Goal: Task Accomplishment & Management: Complete application form

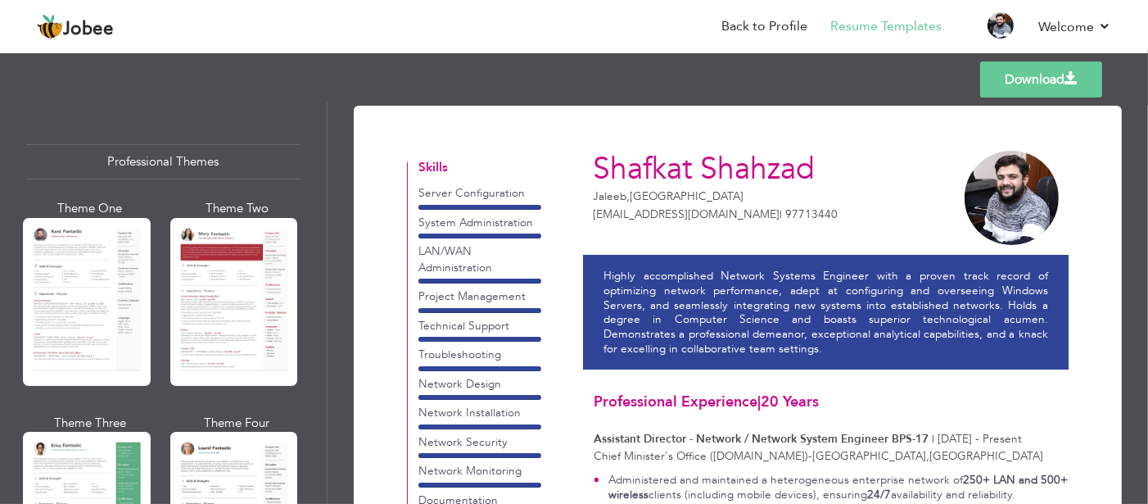
scroll to position [2613, 0]
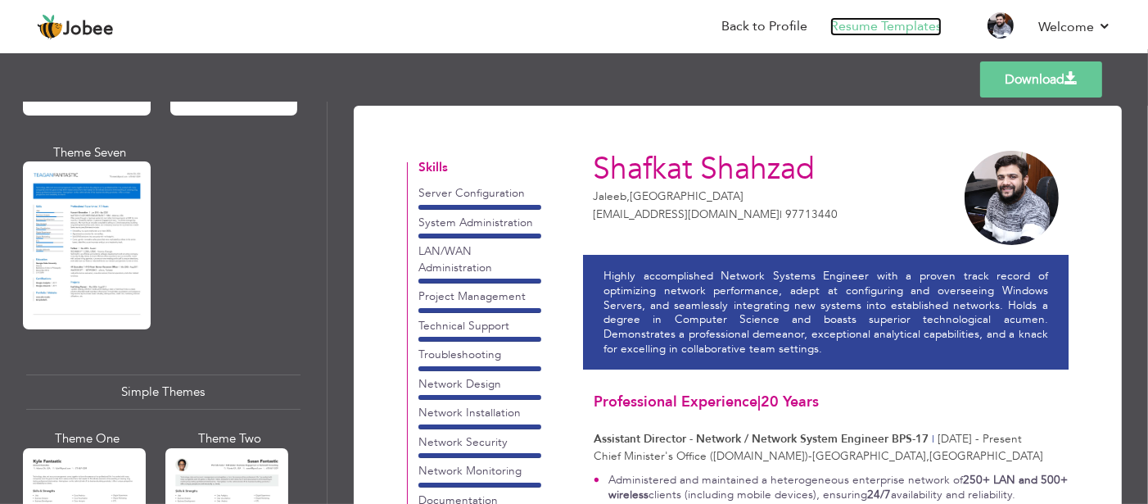
click at [894, 25] on link "Resume Templates" at bounding box center [885, 26] width 111 height 19
click at [735, 35] on link "Back to Profile" at bounding box center [765, 26] width 86 height 19
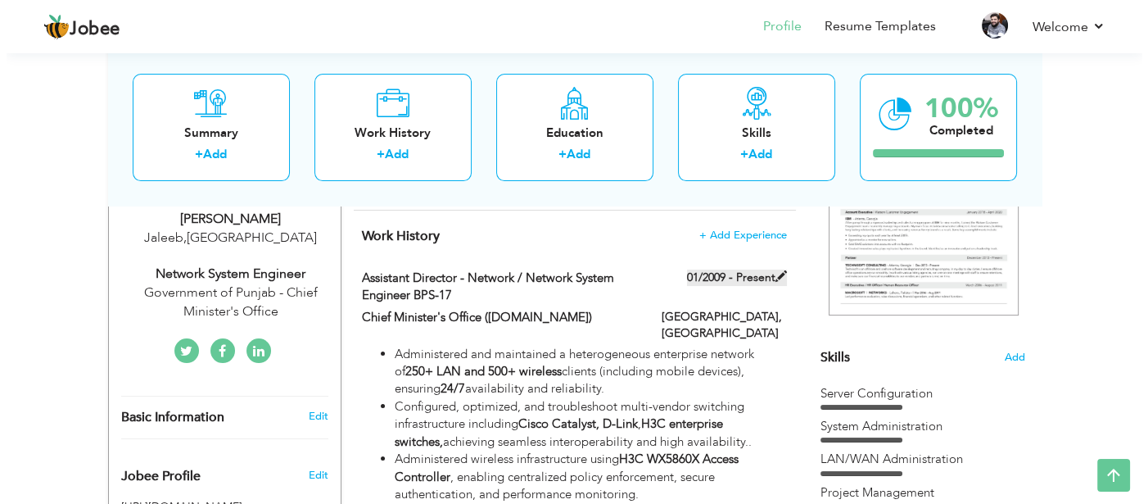
scroll to position [246, 0]
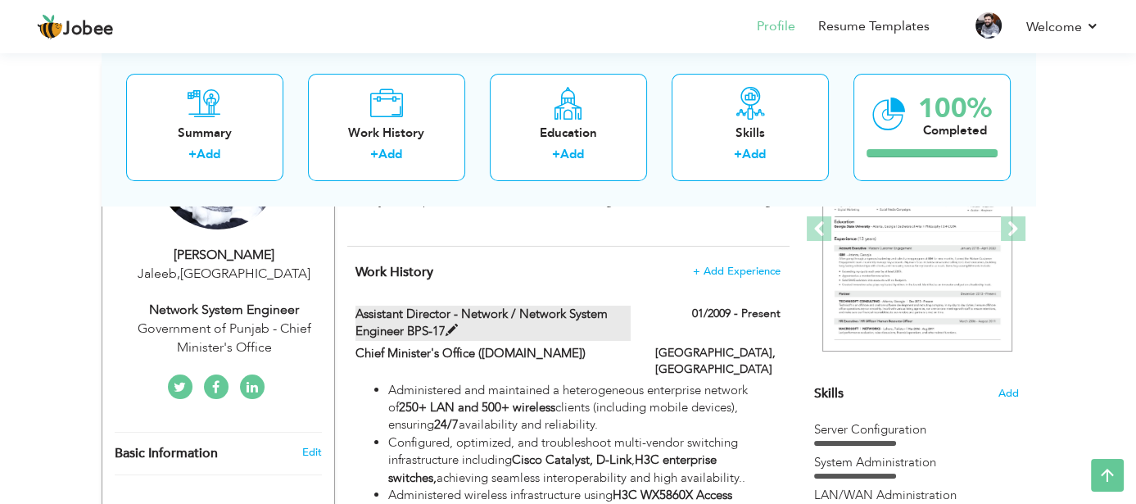
click at [455, 328] on span at bounding box center [452, 330] width 12 height 12
type input "Assistant Director - Network / Network System Engineer BPS-17"
type input "Chief Minister's Office ([DOMAIN_NAME])"
type input "01/2009"
type input "[GEOGRAPHIC_DATA]"
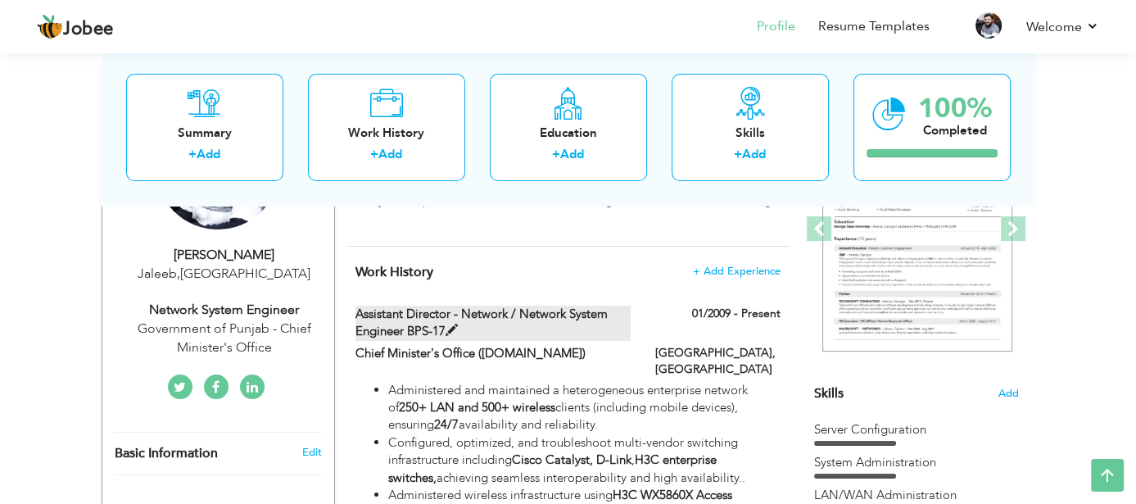
type input "[GEOGRAPHIC_DATA]"
checkbox input "true"
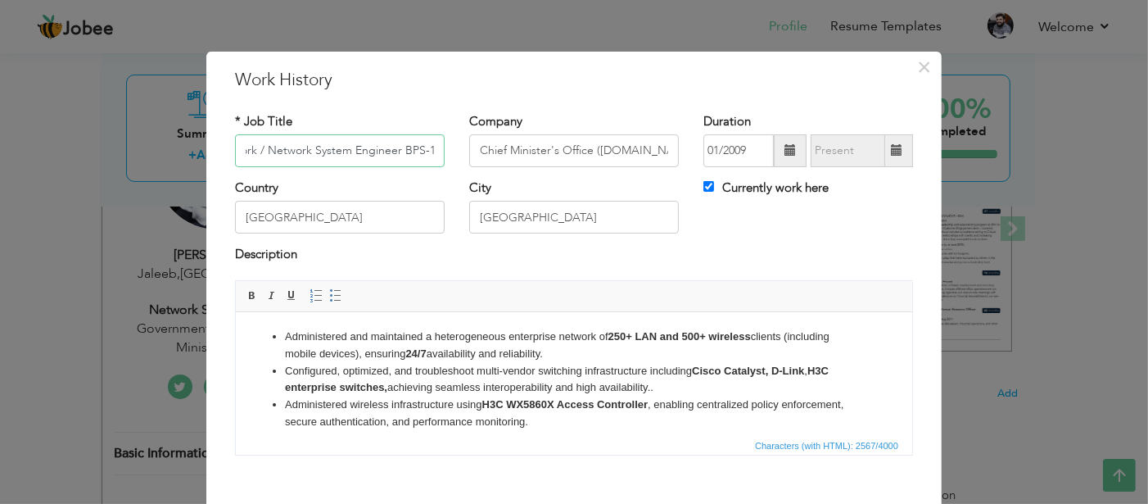
scroll to position [0, 0]
drag, startPoint x: 255, startPoint y: 154, endPoint x: 184, endPoint y: 154, distance: 70.4
click at [184, 154] on div "× Work History * Job Title Assistant Director - Network / Network System Engine…" at bounding box center [574, 252] width 1148 height 504
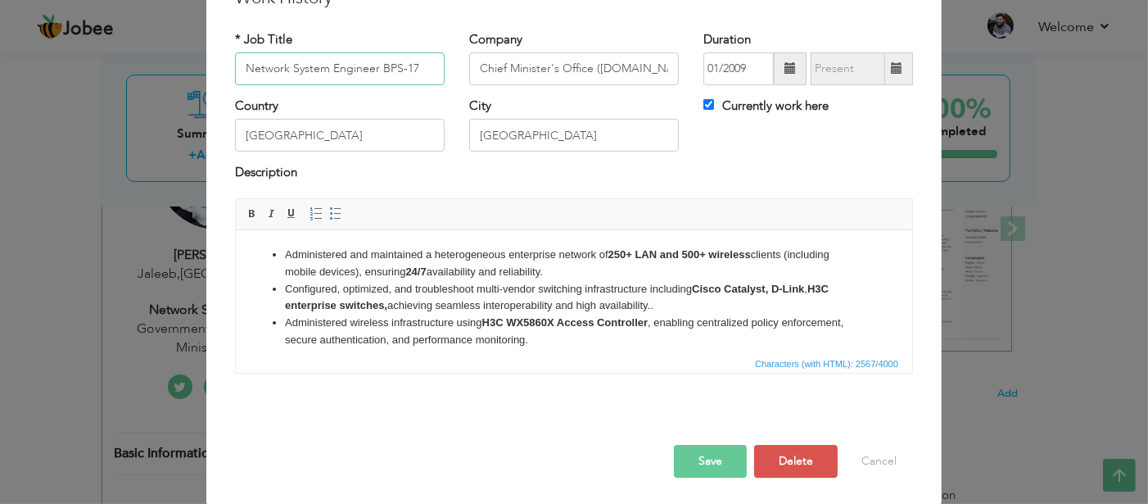
scroll to position [83, 0]
type input "Network System Engineer BPS-17"
click at [359, 255] on li "Administered and maintained a heterogeneous enterprise network of 250+ LAN and …" at bounding box center [573, 262] width 578 height 34
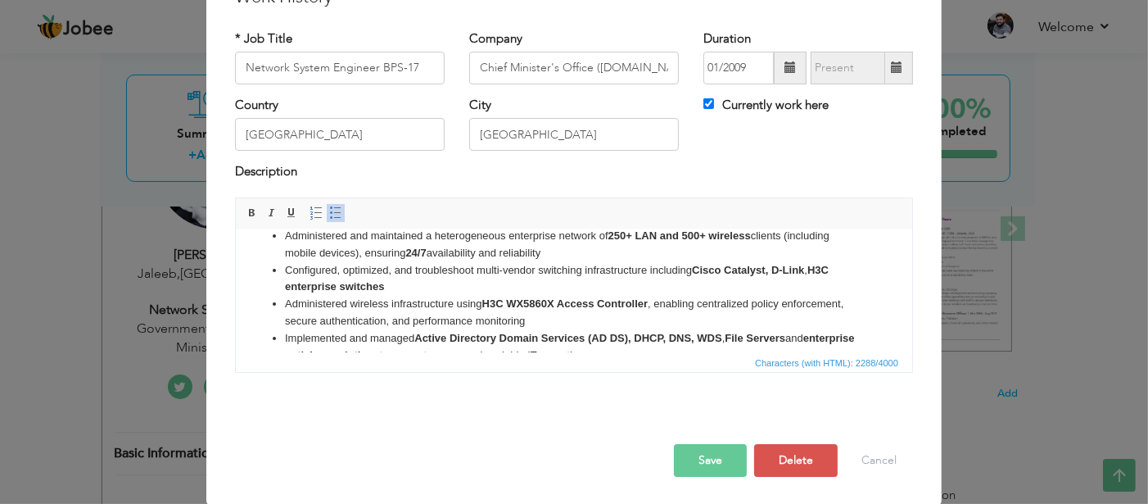
click at [691, 449] on button "Save" at bounding box center [710, 460] width 73 height 33
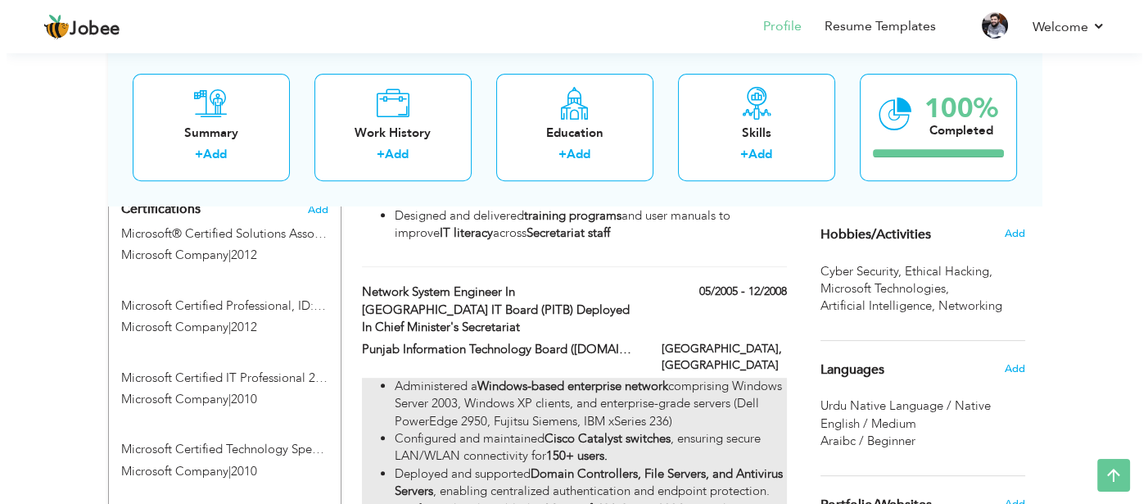
scroll to position [876, 0]
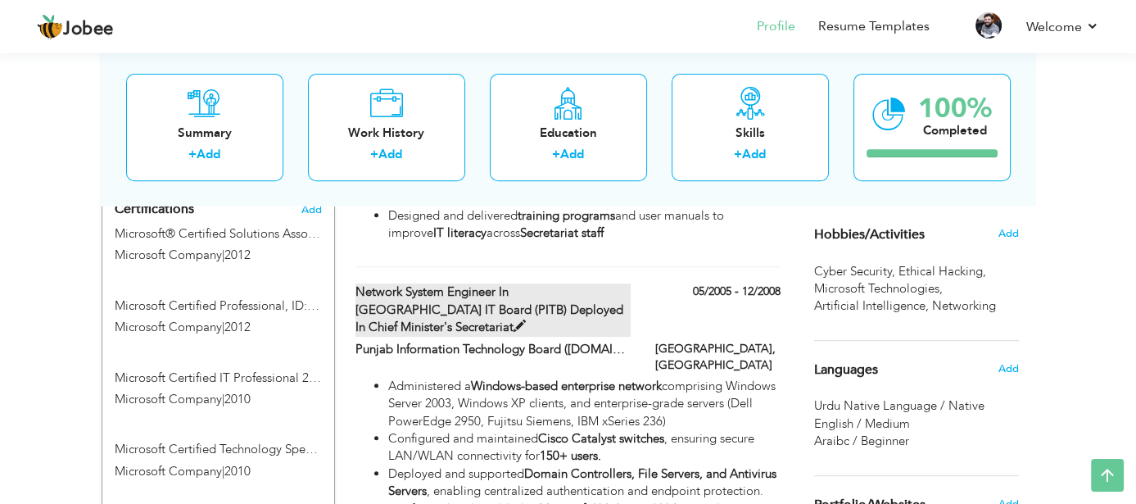
click at [526, 320] on span at bounding box center [520, 326] width 12 height 12
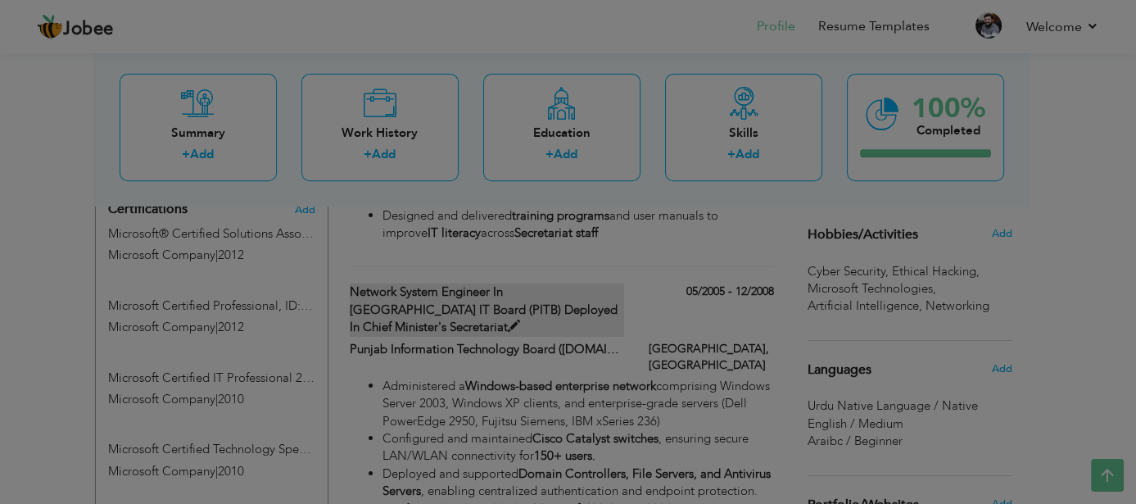
type input "Network System Engineer in [GEOGRAPHIC_DATA] IT Board (PITB) Deployed in Chief …"
type input "Punjab Information Technology Board ([DOMAIN_NAME])"
type input "05/2005"
type input "12/2008"
checkbox input "false"
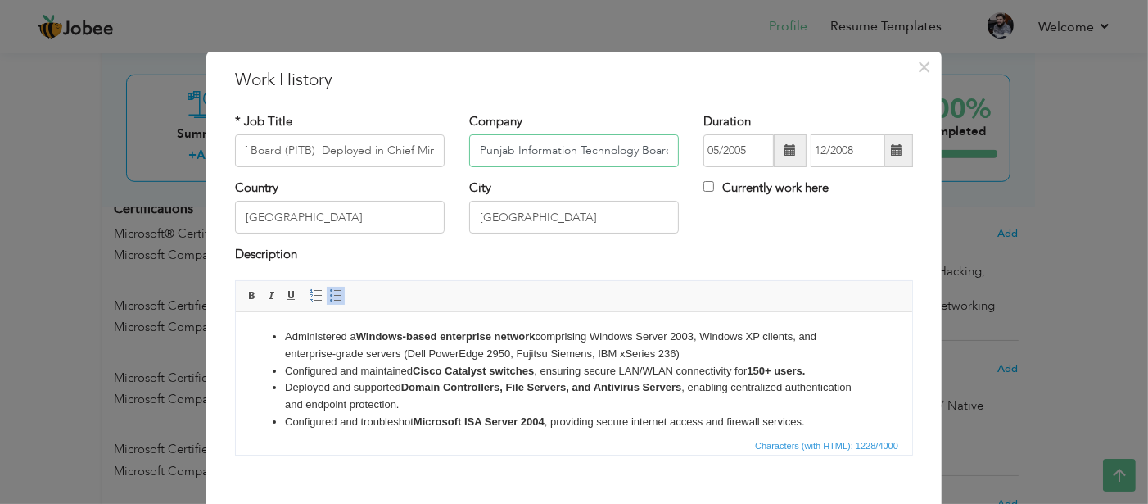
scroll to position [0, 0]
click at [568, 139] on input "Punjab Information Technology Board ([DOMAIN_NAME])" at bounding box center [574, 150] width 210 height 33
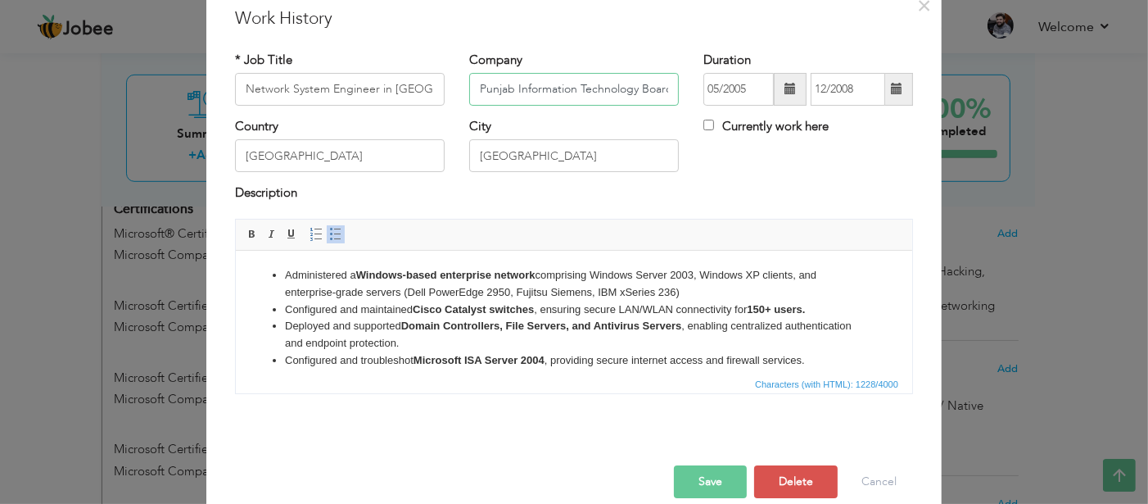
scroll to position [83, 0]
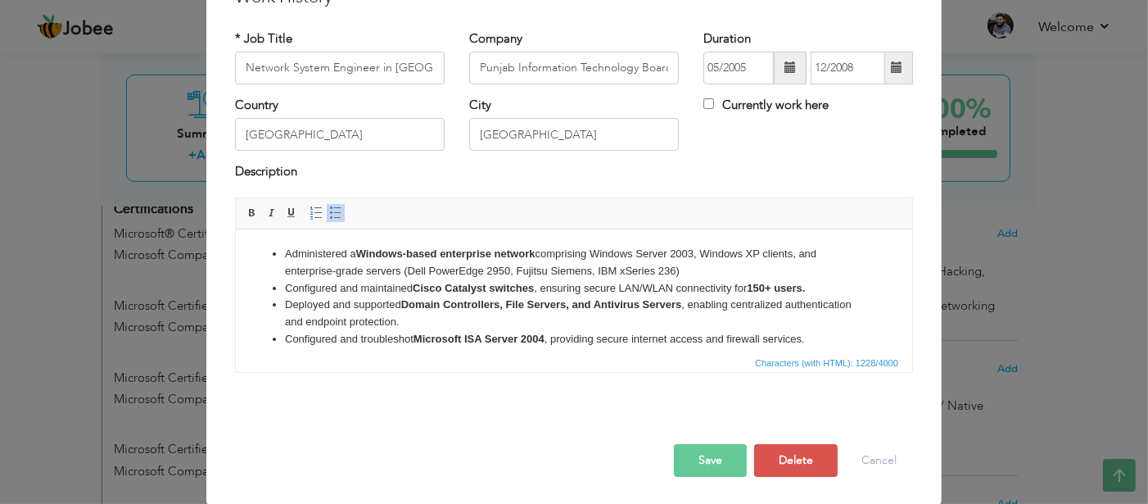
click at [498, 256] on strong "Windows-based enterprise network" at bounding box center [444, 253] width 179 height 12
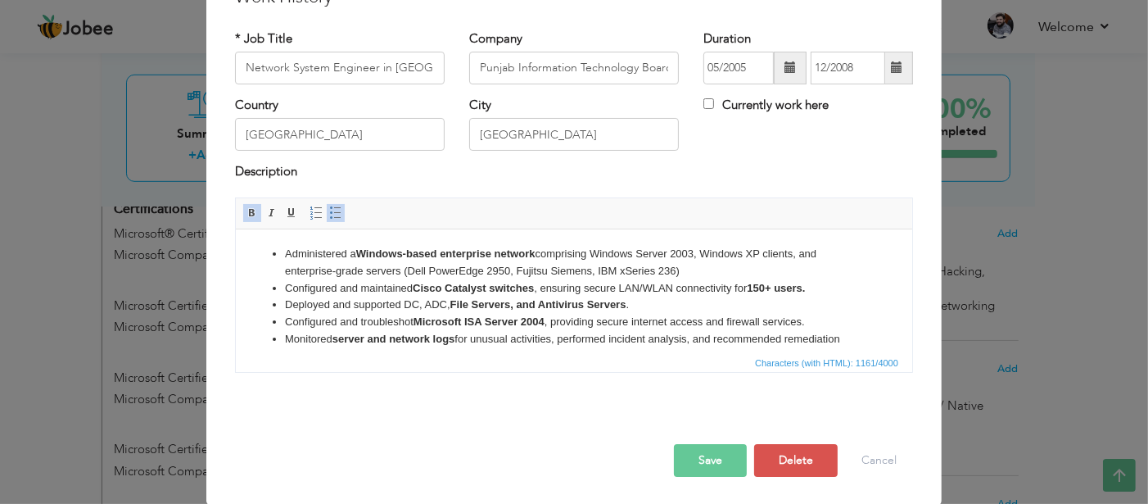
click at [498, 256] on strong "Windows-based enterprise network" at bounding box center [444, 253] width 179 height 12
drag, startPoint x: 445, startPoint y: 303, endPoint x: 404, endPoint y: 305, distance: 41.0
click at [404, 305] on li "Deployed and supported DC, ADC, File Servers, and Antivirus Servers ." at bounding box center [573, 304] width 578 height 17
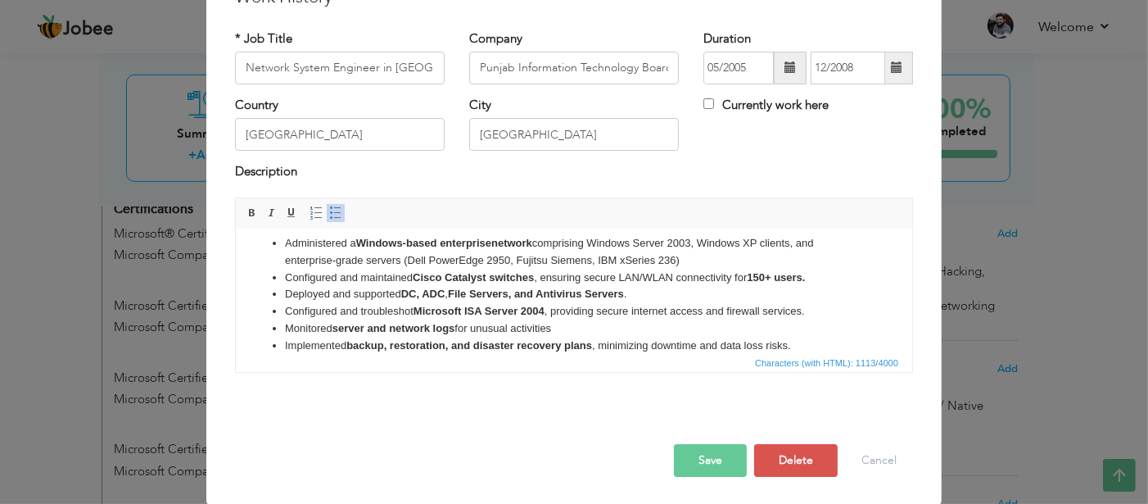
click at [648, 294] on li "Deployed and supported DC, ADC , File Servers, and Antivirus Servers ." at bounding box center [573, 293] width 578 height 17
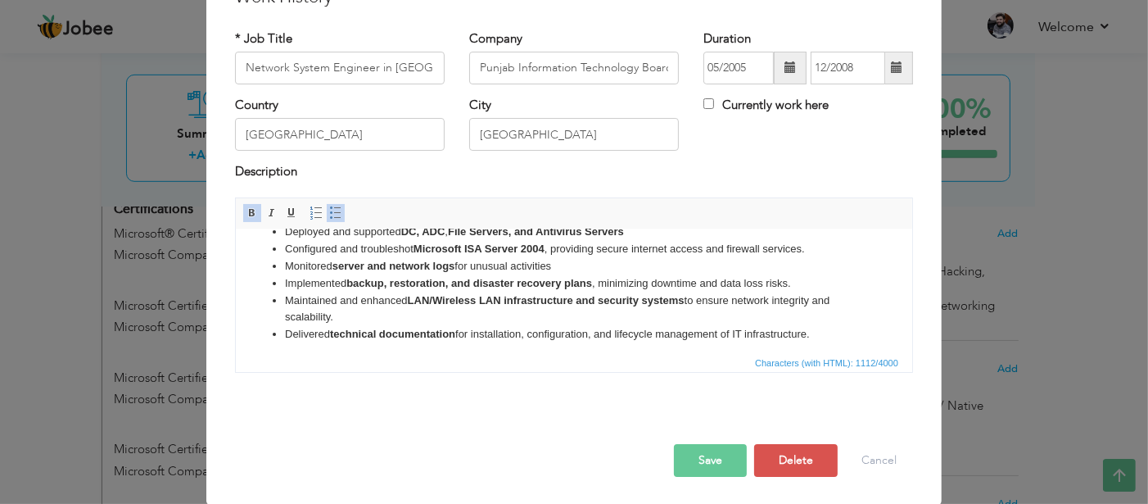
scroll to position [75, 0]
click at [522, 312] on li "Maintained and enhanced LAN/Wireless LAN infrastructure and security systems to…" at bounding box center [573, 307] width 578 height 34
click at [409, 294] on li "Maintained and enhanced LAN/Wireless LAN infrastructure and security systems to…" at bounding box center [573, 307] width 578 height 34
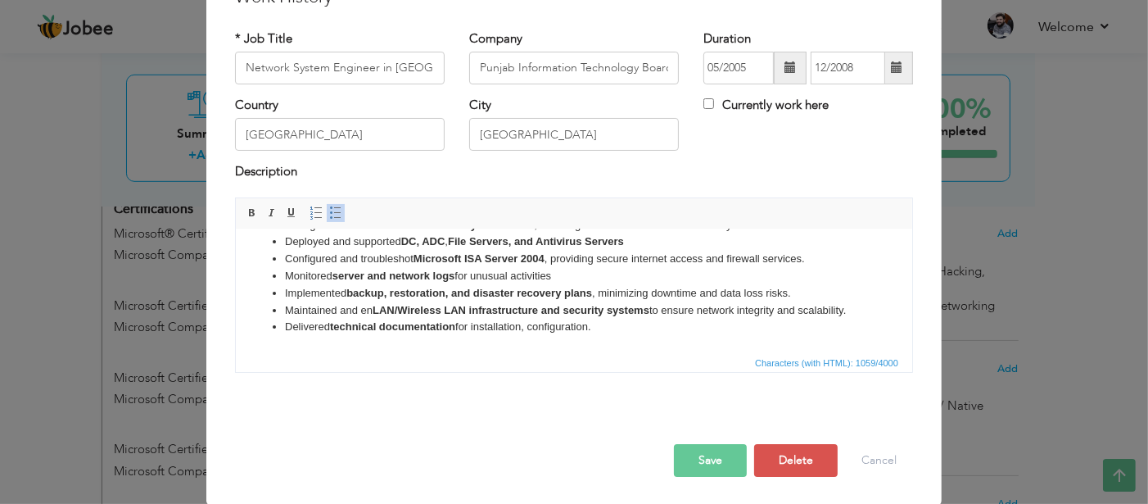
scroll to position [63, 0]
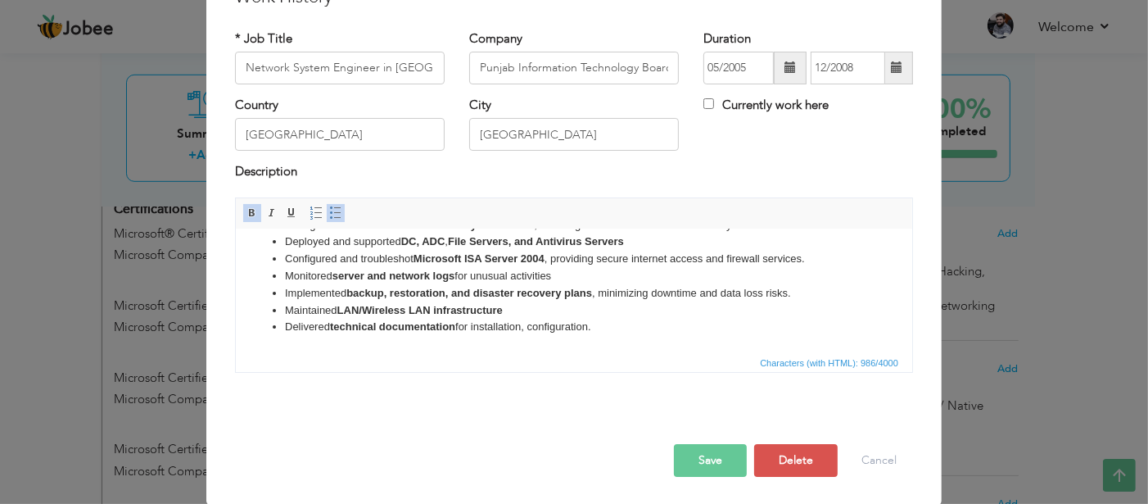
click at [808, 292] on li "Implemented backup, restoration, and disaster recovery plans , minimizing downt…" at bounding box center [573, 292] width 578 height 17
click at [682, 321] on li "Delivered technical documentation for installation, configuration." at bounding box center [573, 326] width 578 height 17
click at [705, 452] on button "Save" at bounding box center [710, 460] width 73 height 33
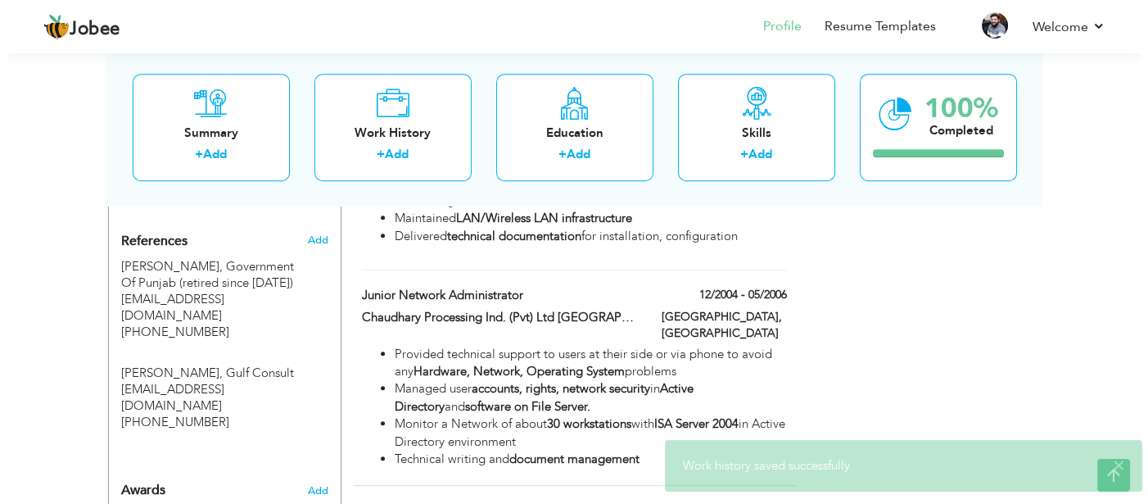
scroll to position [1239, 0]
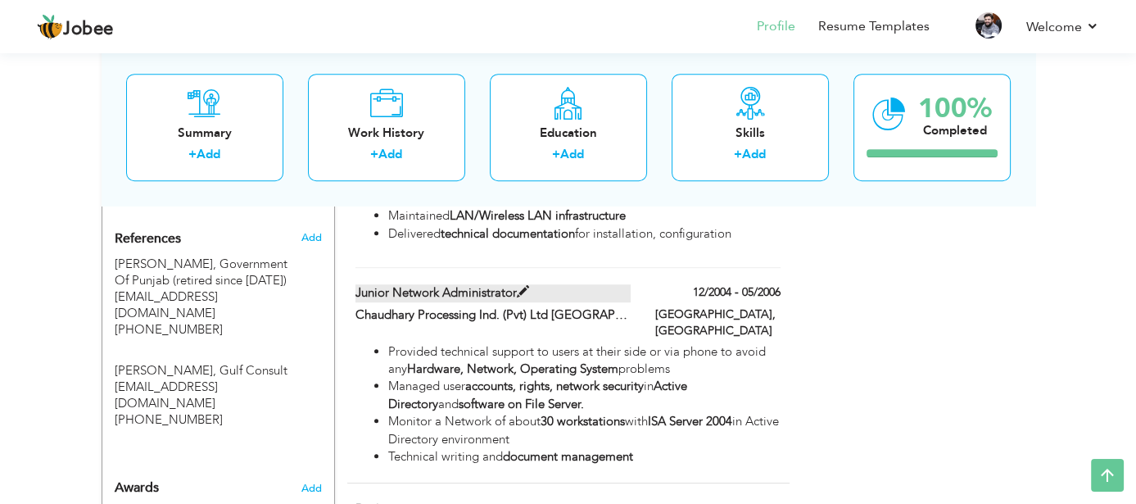
click at [523, 286] on span at bounding box center [523, 292] width 12 height 12
type input "Junior Network Administrator"
type input "Chaudhary Processing Ind. (Pvt) Ltd [GEOGRAPHIC_DATA]"
type input "12/2004"
type input "05/2006"
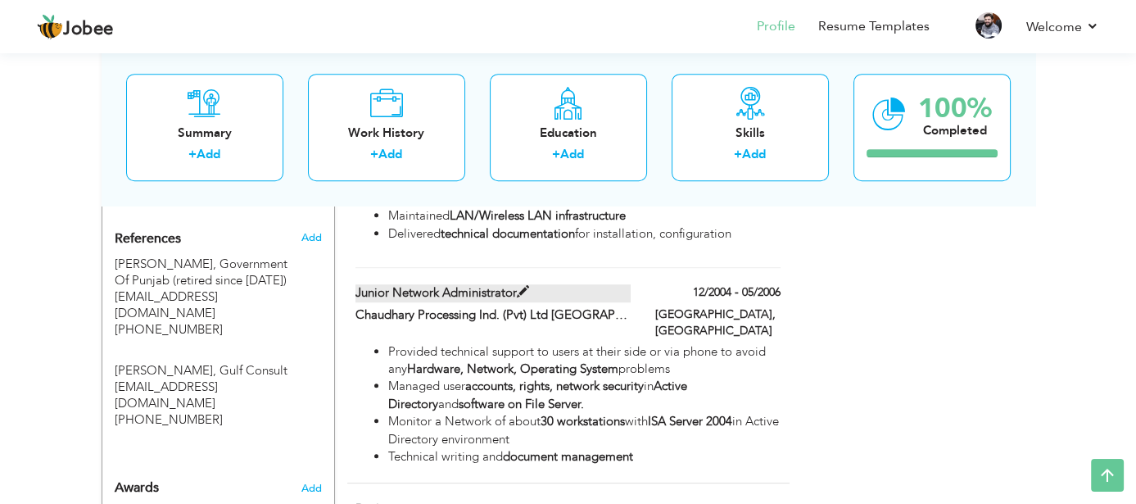
type input "[GEOGRAPHIC_DATA]"
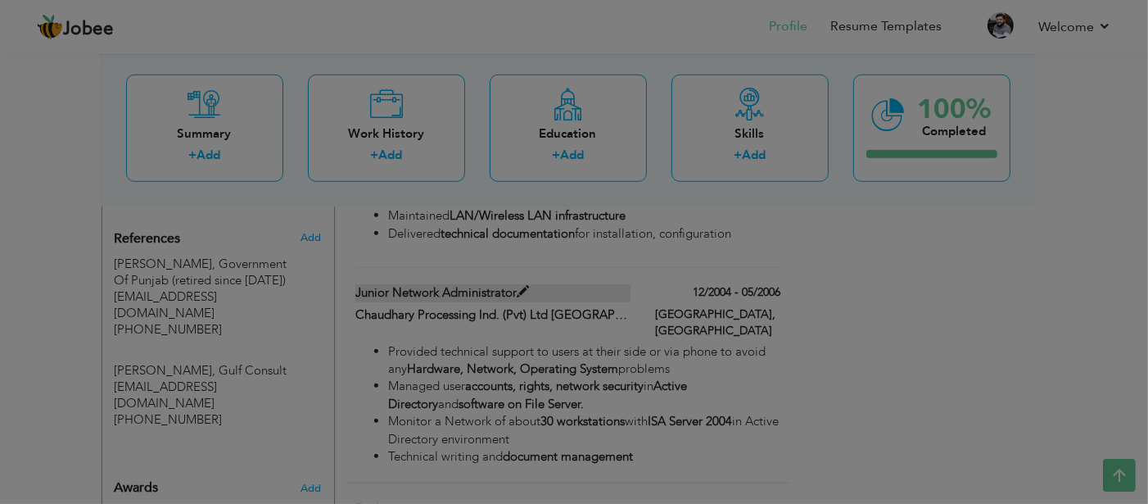
scroll to position [0, 0]
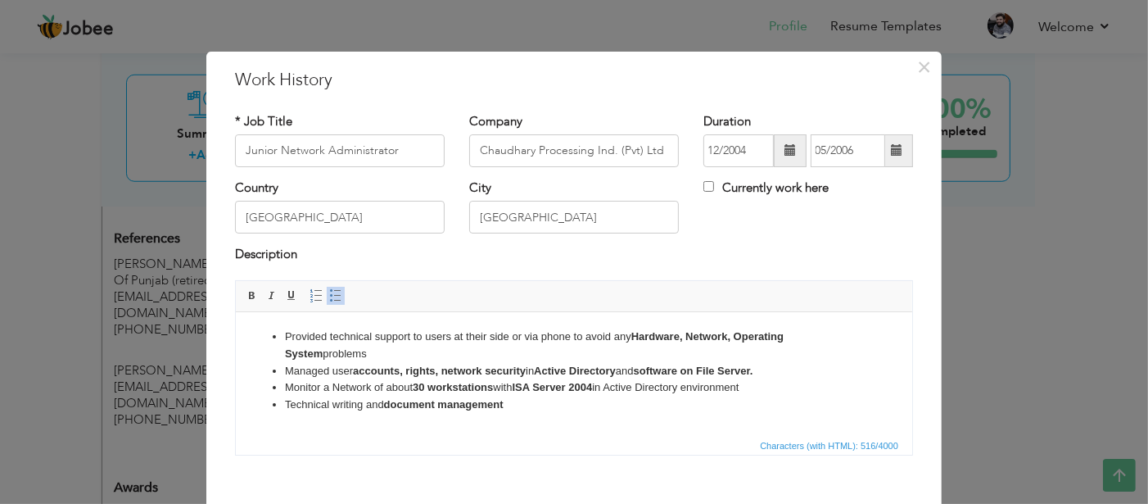
click at [570, 338] on li "Provided technical support to users at their side or via phone to avoid any Har…" at bounding box center [573, 345] width 578 height 34
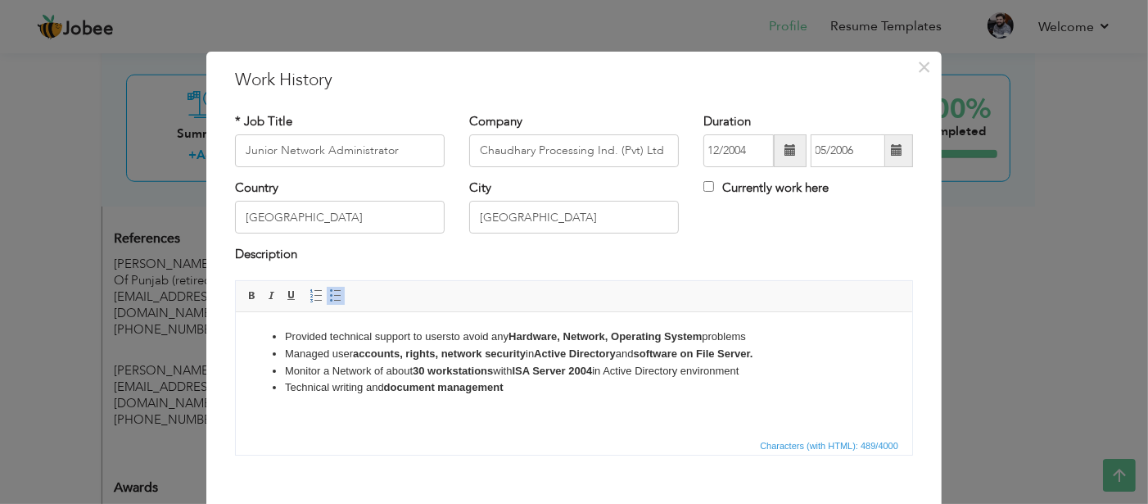
click at [789, 358] on li "Managed user accounts, rights, network security in Active Directory and softwar…" at bounding box center [573, 353] width 578 height 17
click at [604, 367] on li "Monitor a Network of about 30 workstations with ISA Server 2004 in Active Direc…" at bounding box center [573, 370] width 578 height 17
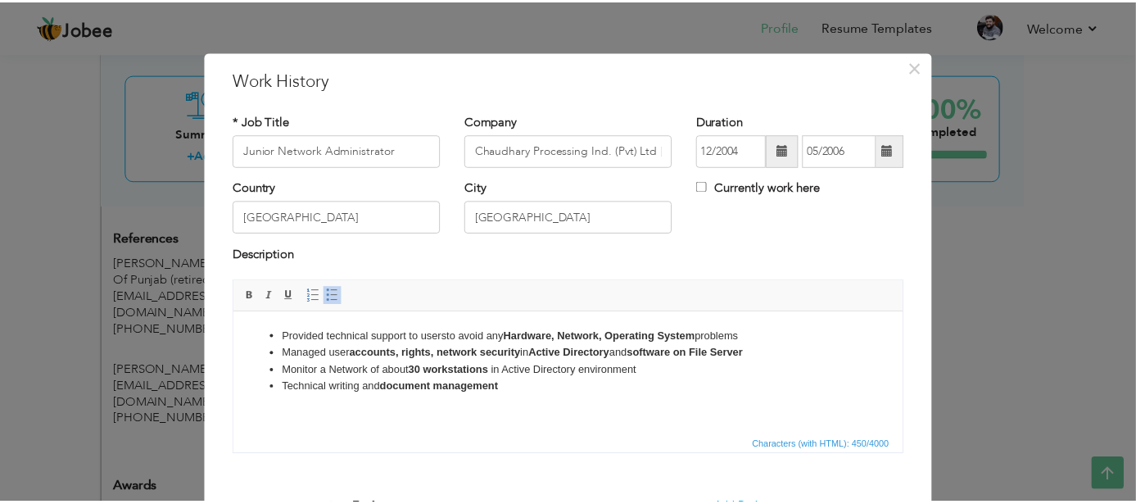
scroll to position [83, 0]
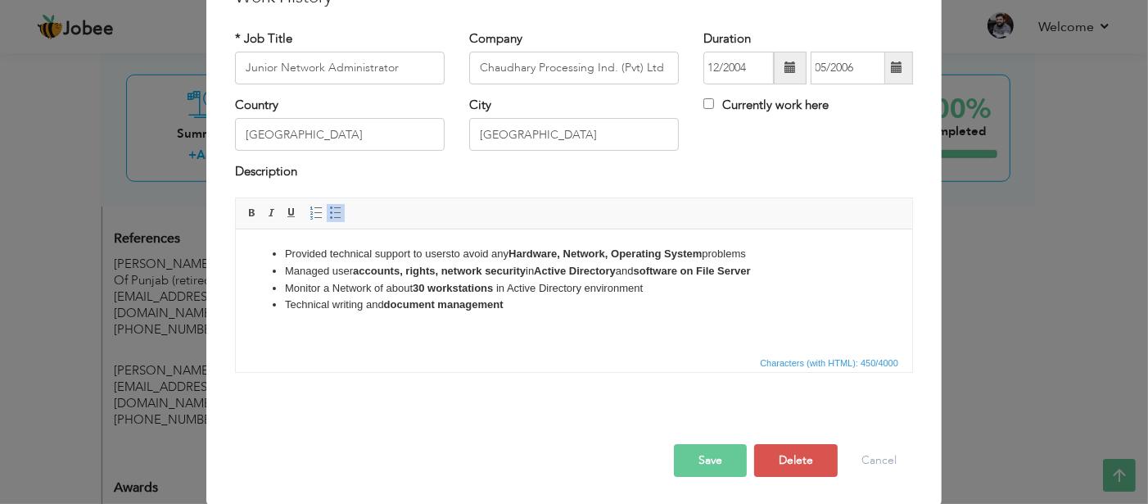
click at [685, 446] on button "Save" at bounding box center [710, 460] width 73 height 33
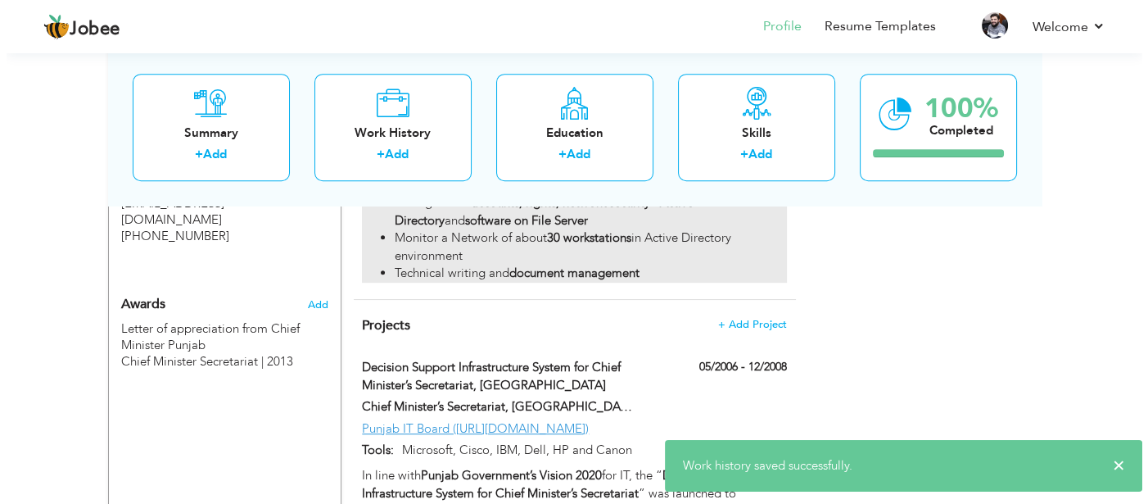
scroll to position [1443, 0]
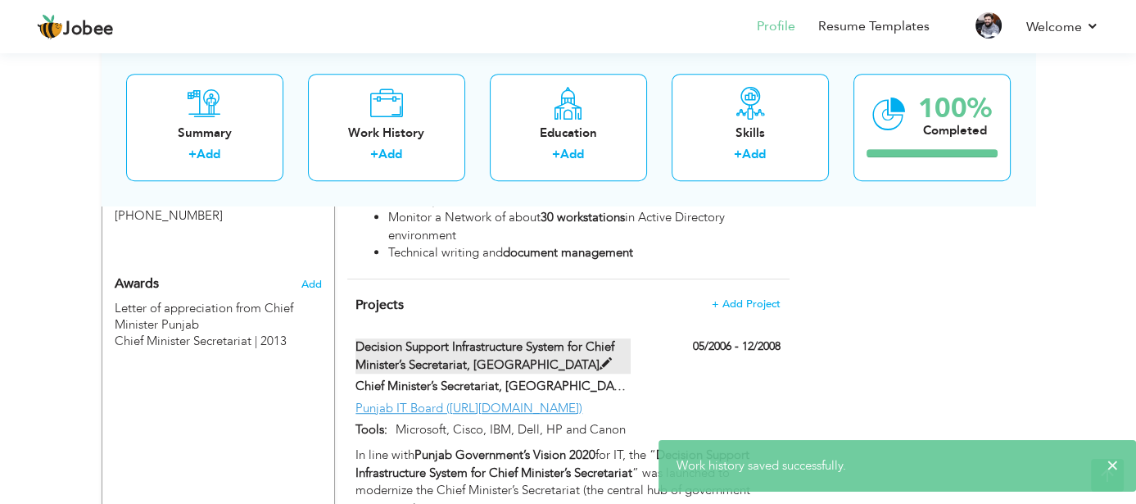
click at [599, 358] on span at bounding box center [605, 364] width 12 height 12
type input "Decision Support Infrastructure System for Chief Minister’s Secretariat, [GEOGR…"
type input "Chief Minister’s Secretariat, [GEOGRAPHIC_DATA]"
type input "05/2006"
type input "12/2008"
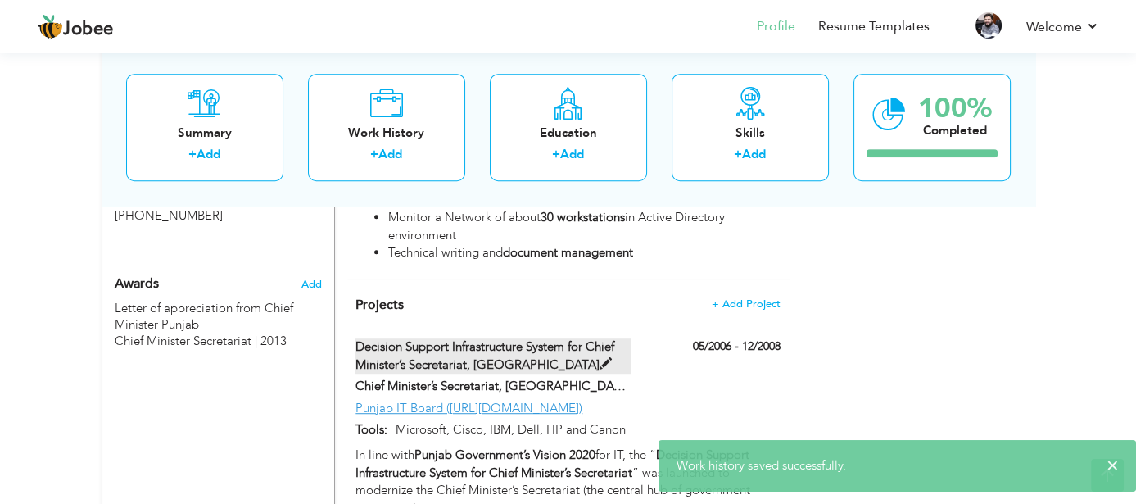
type input "Punjab IT Board ([URL][DOMAIN_NAME])"
type input "Microsoft, Cisco, IBM, Dell, HP and Canon"
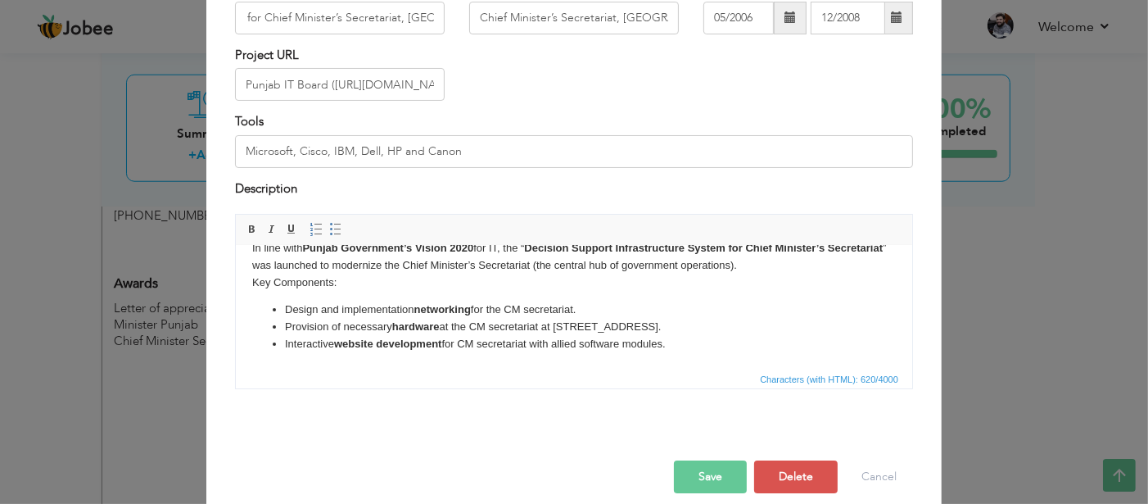
scroll to position [0, 0]
click at [699, 482] on button "Save" at bounding box center [710, 476] width 73 height 33
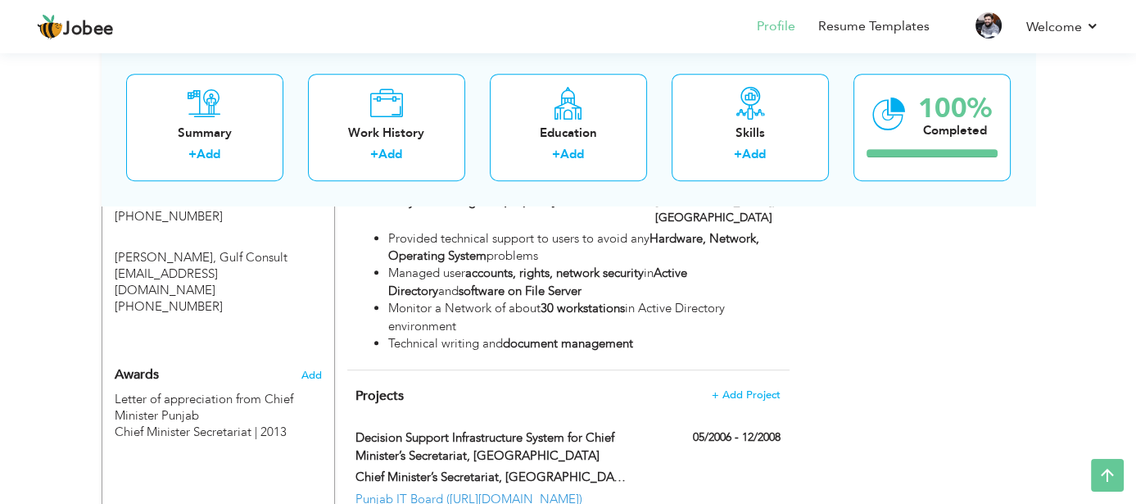
scroll to position [1335, 0]
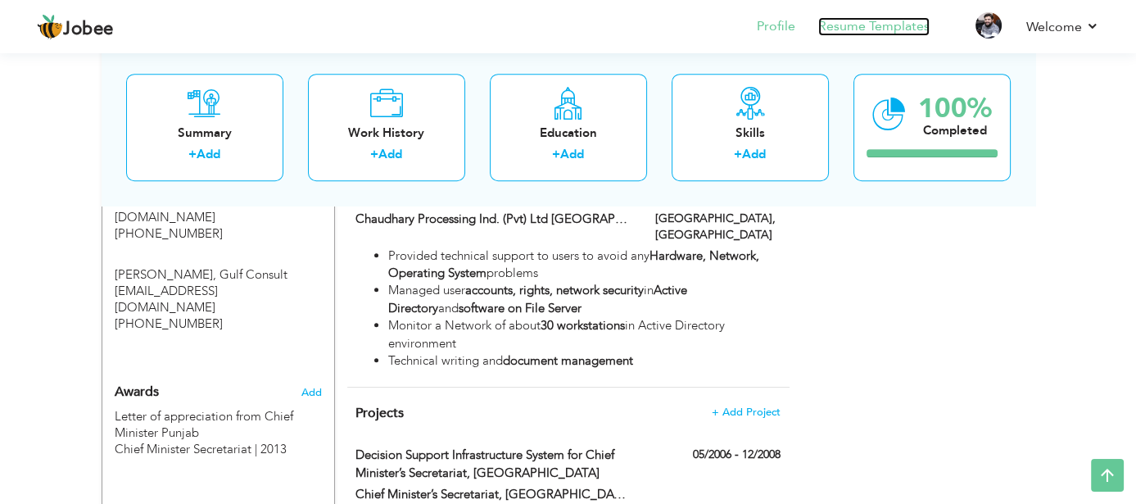
click at [838, 20] on link "Resume Templates" at bounding box center [873, 26] width 111 height 19
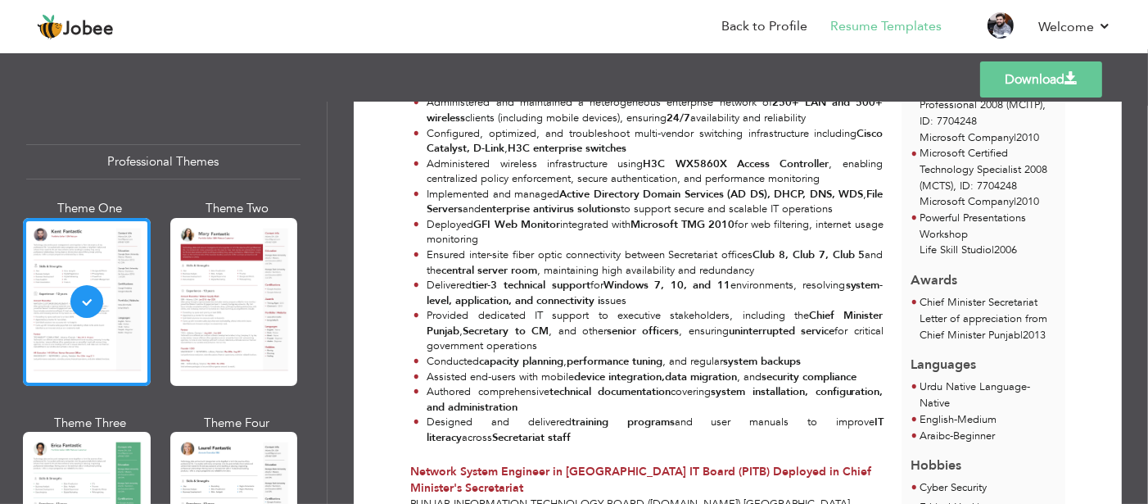
scroll to position [450, 0]
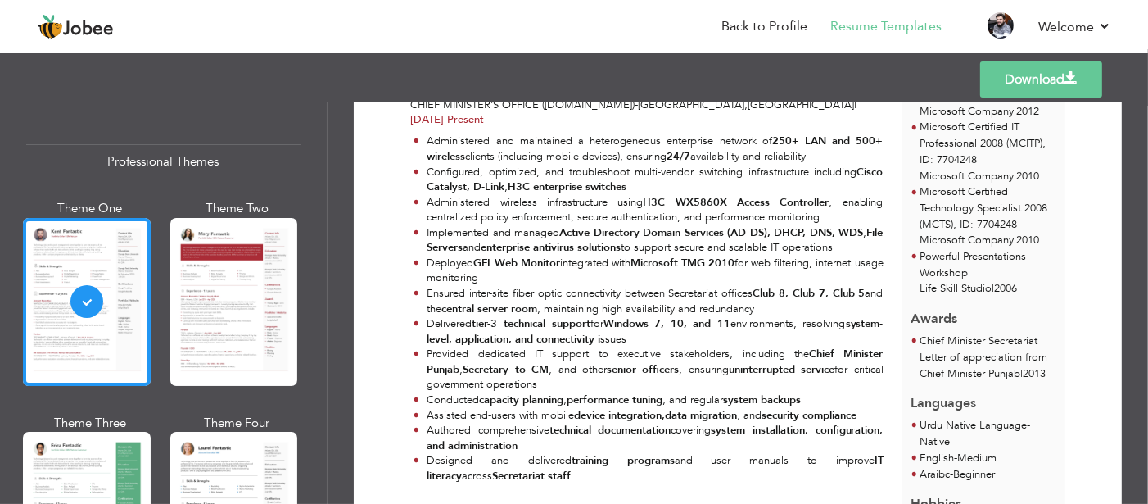
click at [1034, 81] on link "Download" at bounding box center [1041, 79] width 122 height 36
click at [765, 29] on link "Back to Profile" at bounding box center [765, 26] width 86 height 19
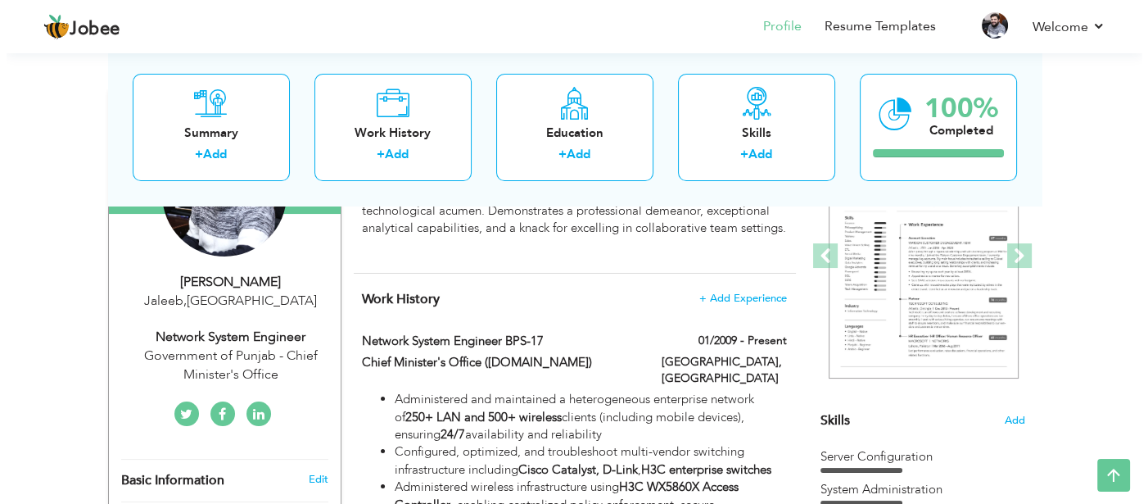
scroll to position [221, 0]
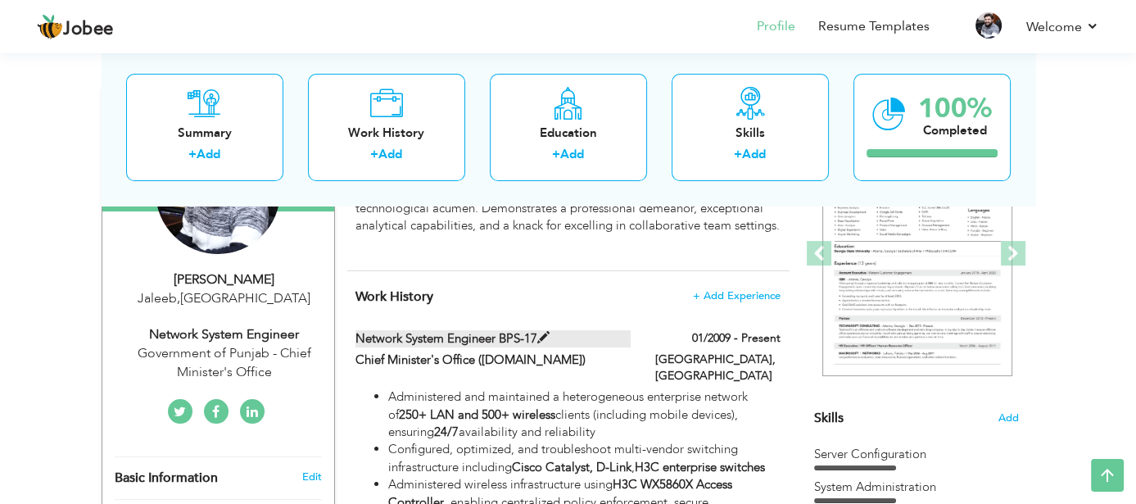
click at [540, 332] on span at bounding box center [543, 338] width 12 height 12
type input "Network System Engineer BPS-17"
type input "Chief Minister's Office ([DOMAIN_NAME])"
type input "01/2009"
type input "[GEOGRAPHIC_DATA]"
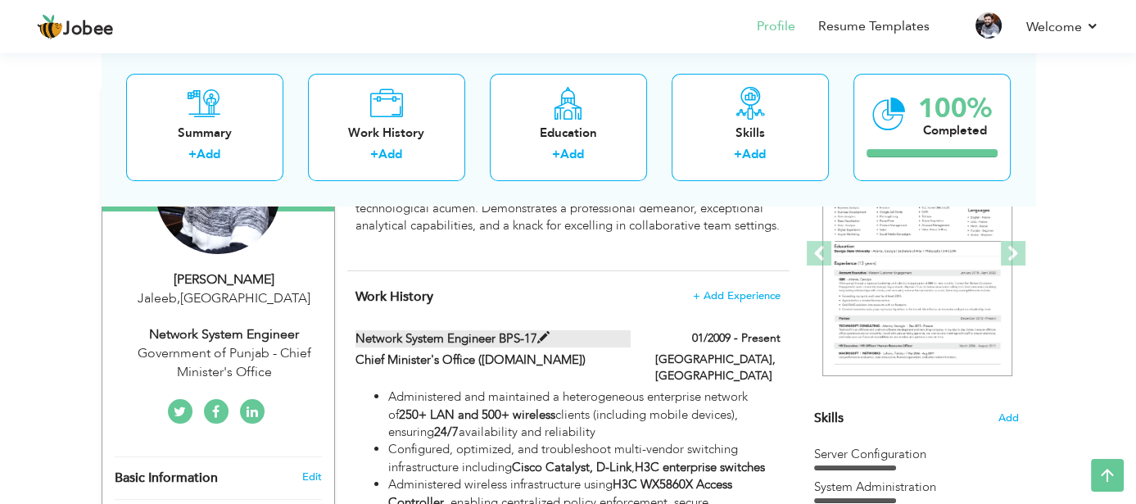
type input "[GEOGRAPHIC_DATA]"
checkbox input "true"
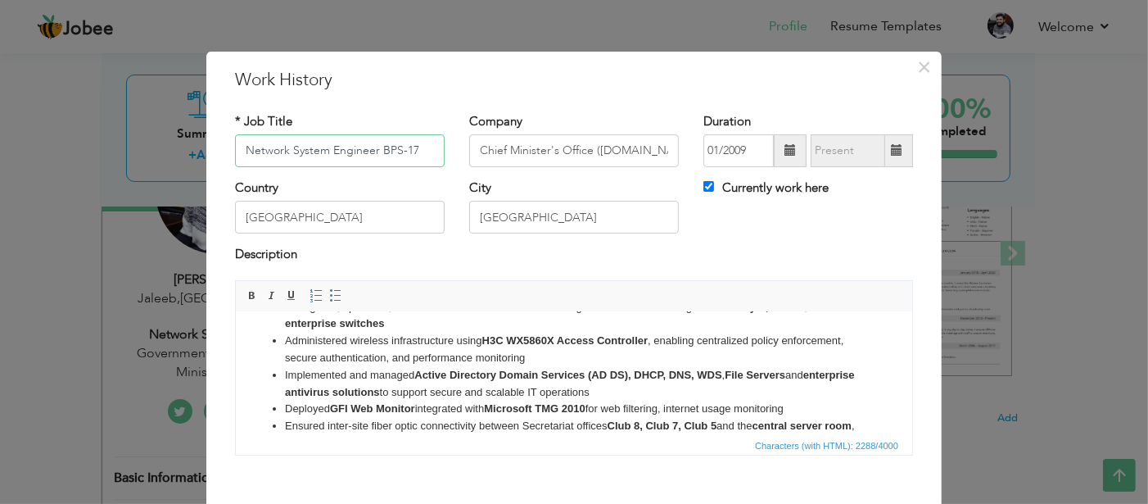
scroll to position [77, 0]
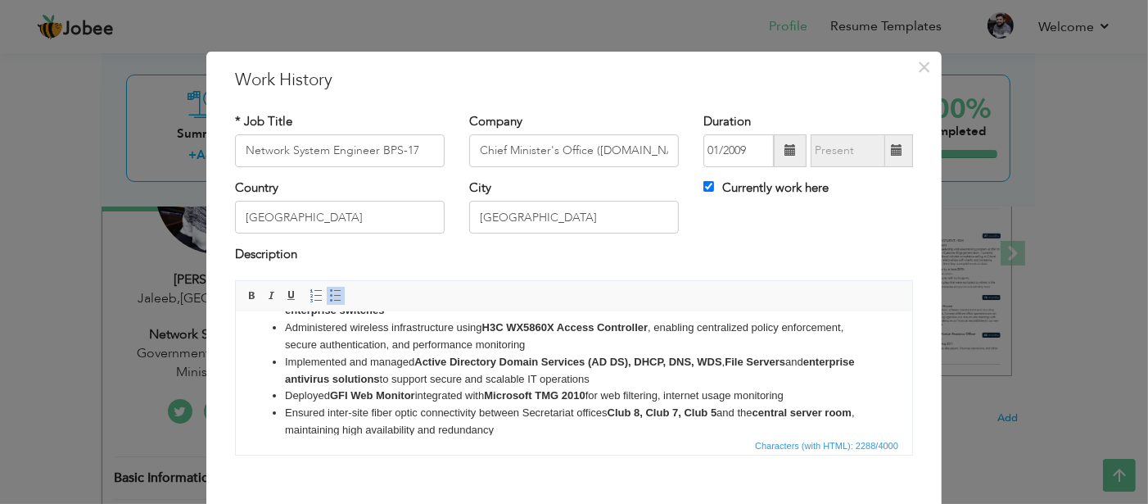
click at [587, 355] on strong "Active Directory Domain Services (AD DS), DHCP, DNS, WDS" at bounding box center [567, 361] width 307 height 12
click at [594, 360] on strong "Active Directory Domain Services (AD DS), DHCP, DNS, WDS" at bounding box center [567, 361] width 307 height 12
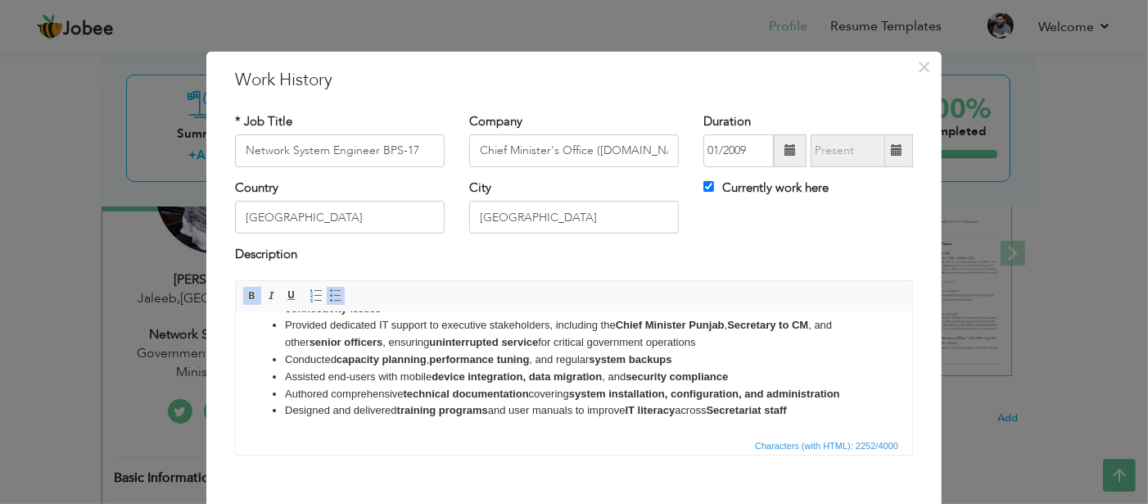
scroll to position [83, 0]
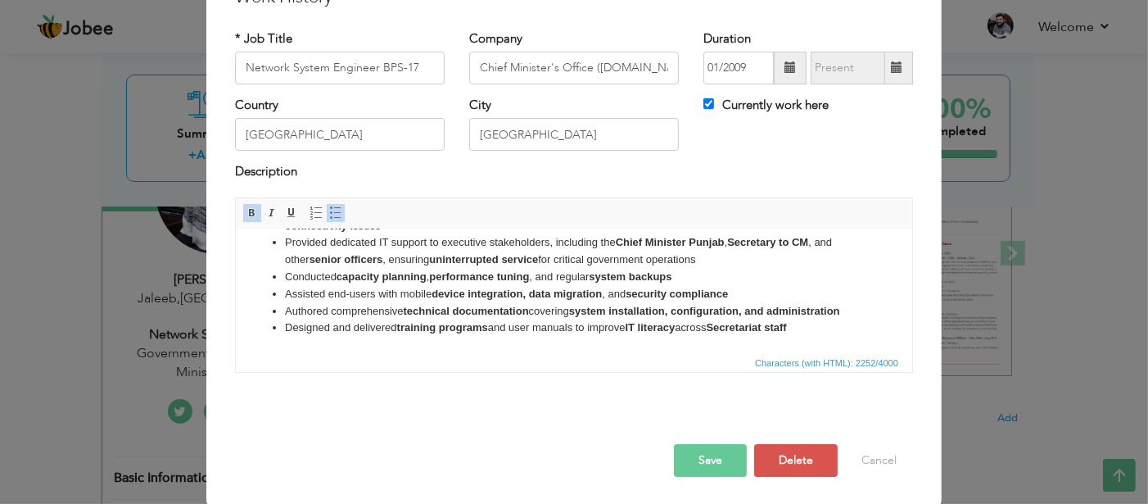
click at [684, 459] on button "Save" at bounding box center [710, 460] width 73 height 33
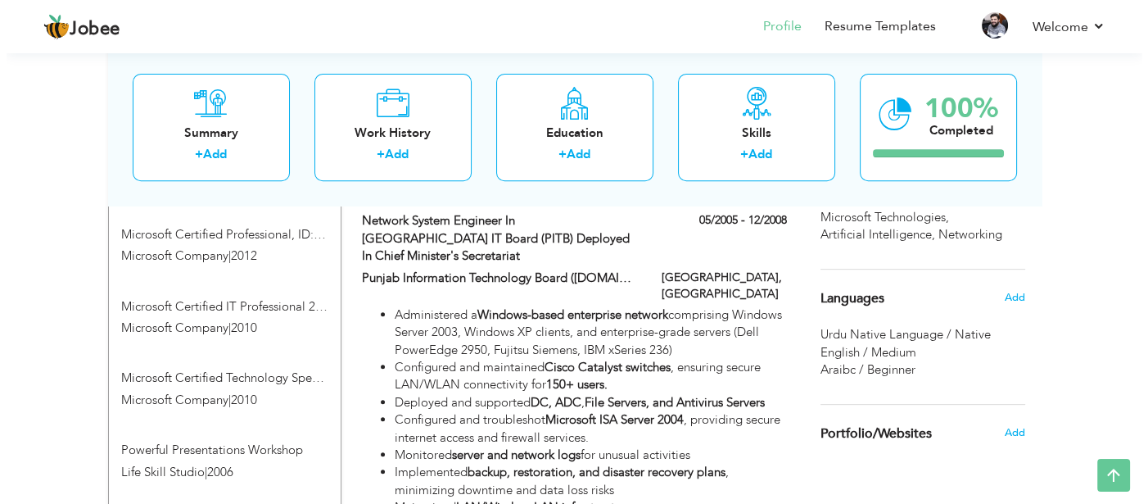
scroll to position [951, 0]
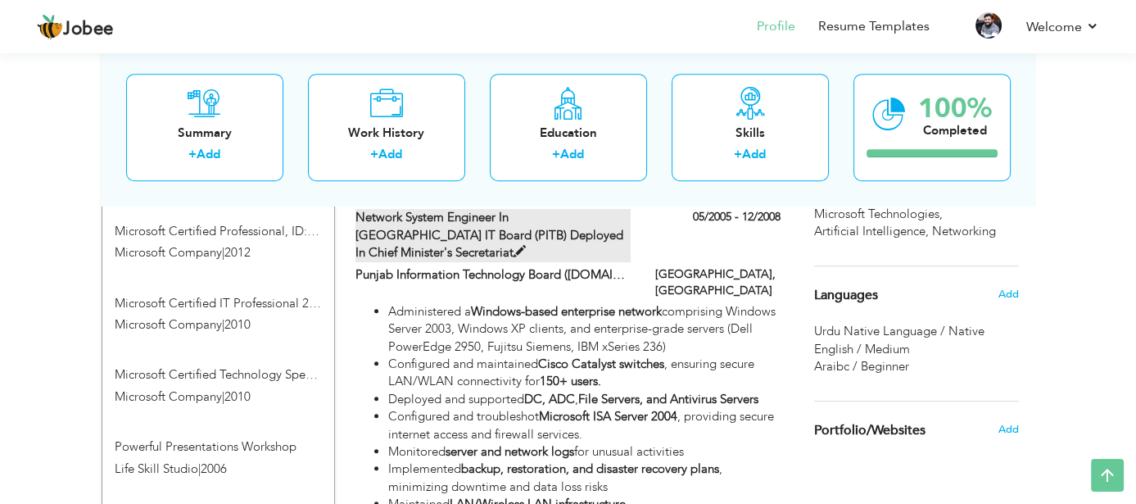
click at [526, 246] on span at bounding box center [520, 252] width 12 height 12
type input "Network System Engineer in [GEOGRAPHIC_DATA] IT Board (PITB) Deployed in Chief …"
type input "Punjab Information Technology Board ([DOMAIN_NAME])"
type input "05/2005"
type input "12/2008"
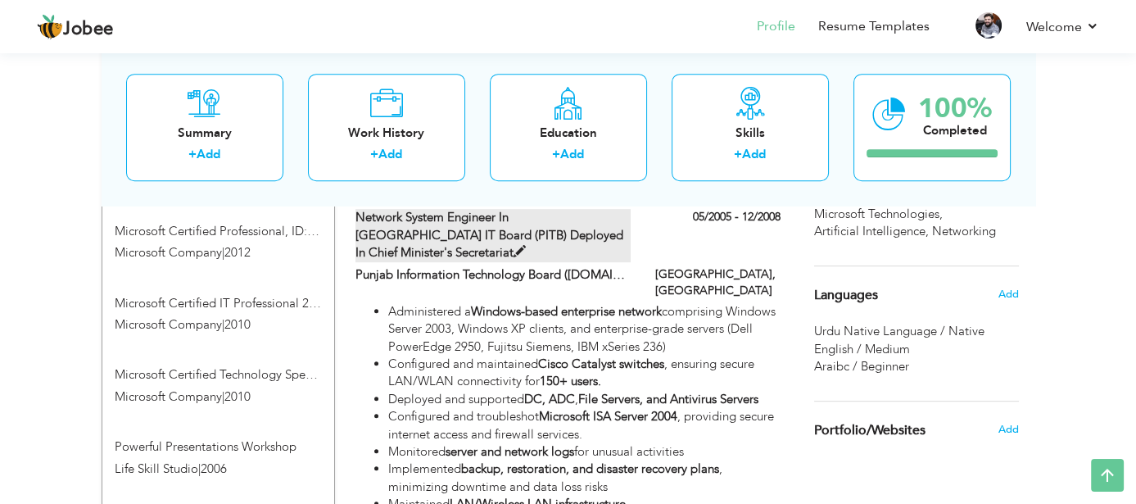
checkbox input "false"
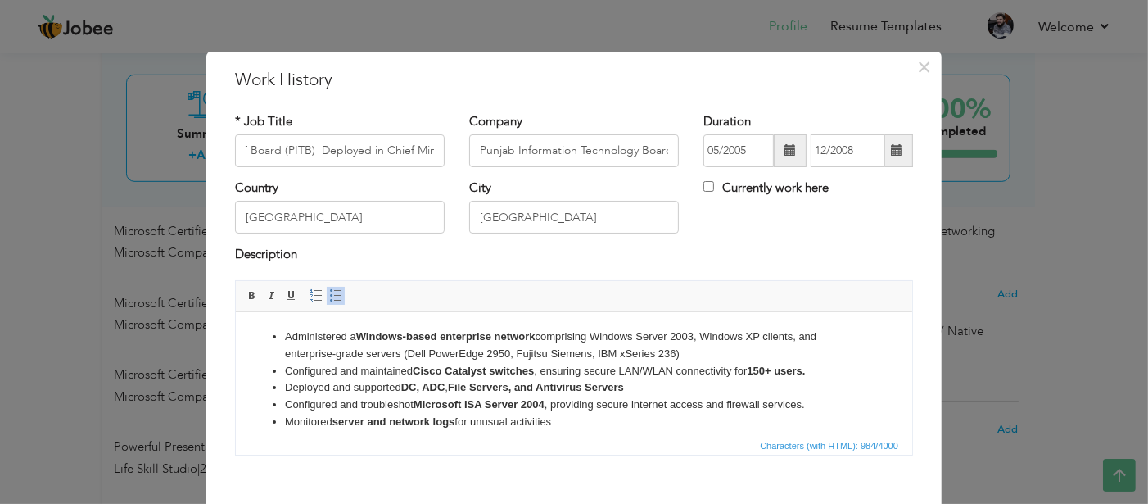
scroll to position [0, 0]
click at [493, 337] on strong "Windows-based enterprise network" at bounding box center [444, 335] width 179 height 12
click at [324, 353] on li "Administered a Windows-based network comprising Windows Server 2003, Windows XP…" at bounding box center [573, 345] width 578 height 34
click at [483, 355] on li "Administered a Windows-based network comprising Windows Server 2003, Windows XP…" at bounding box center [573, 345] width 578 height 34
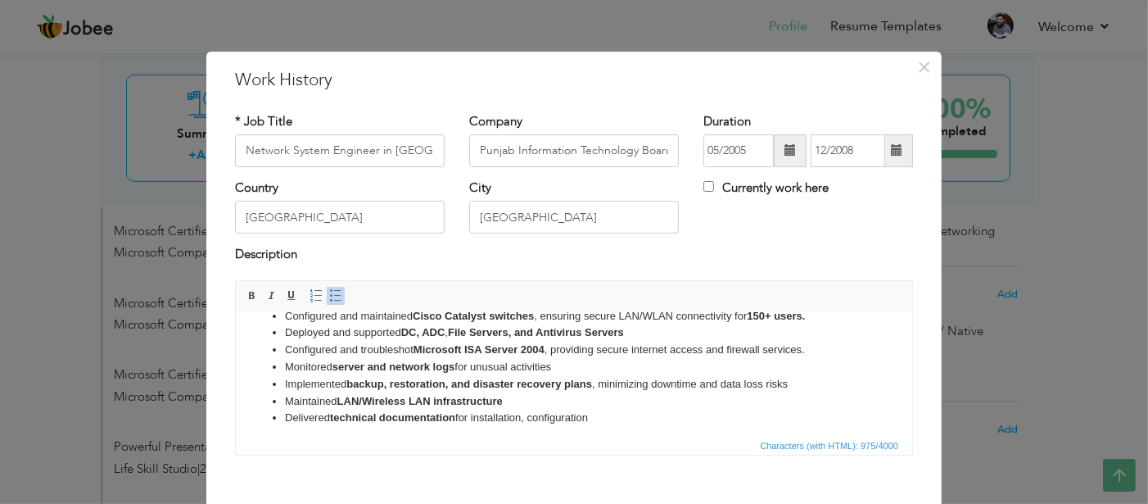
scroll to position [57, 0]
click at [591, 382] on strong "backup, restoration, and disaster recovery plans" at bounding box center [469, 381] width 246 height 12
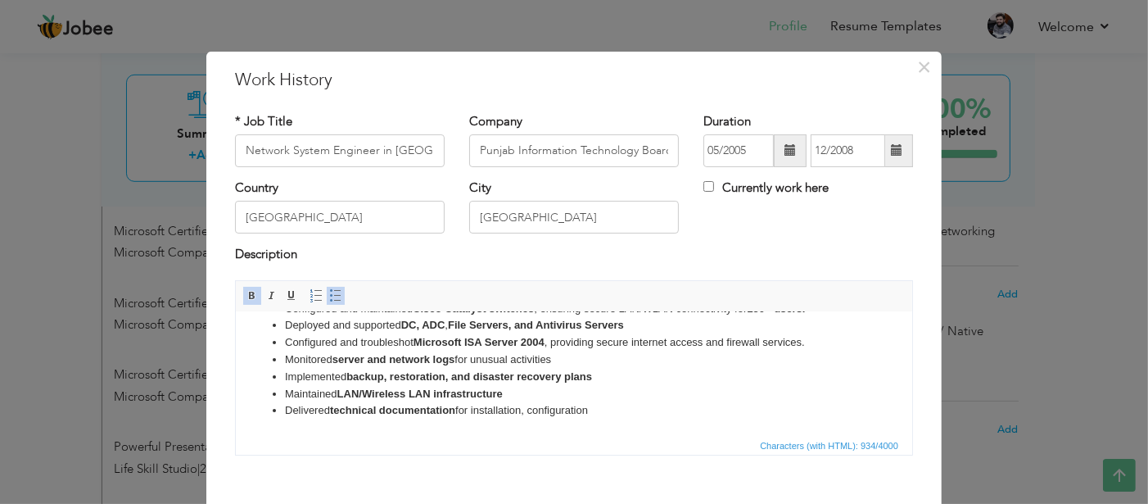
scroll to position [83, 0]
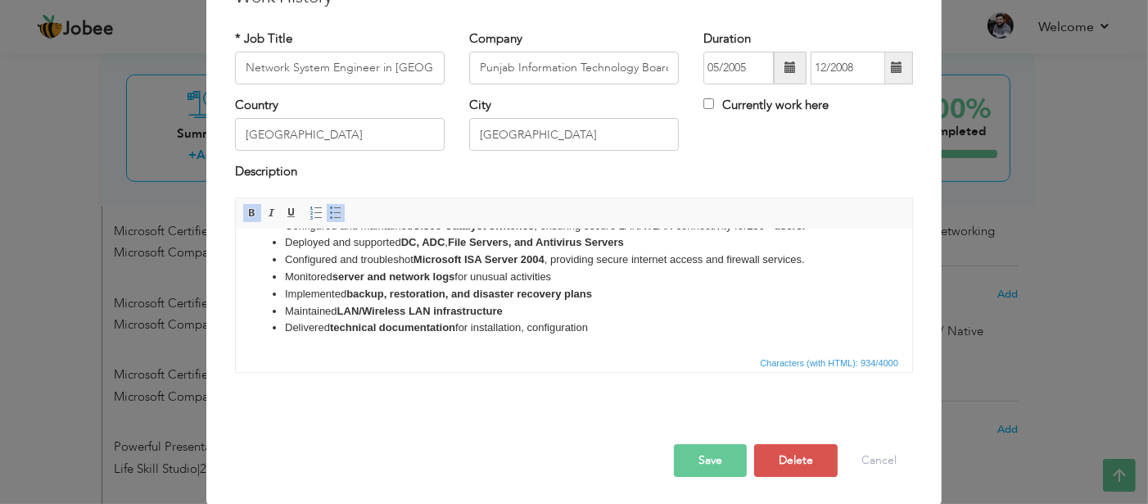
click at [684, 446] on button "Save" at bounding box center [710, 460] width 73 height 33
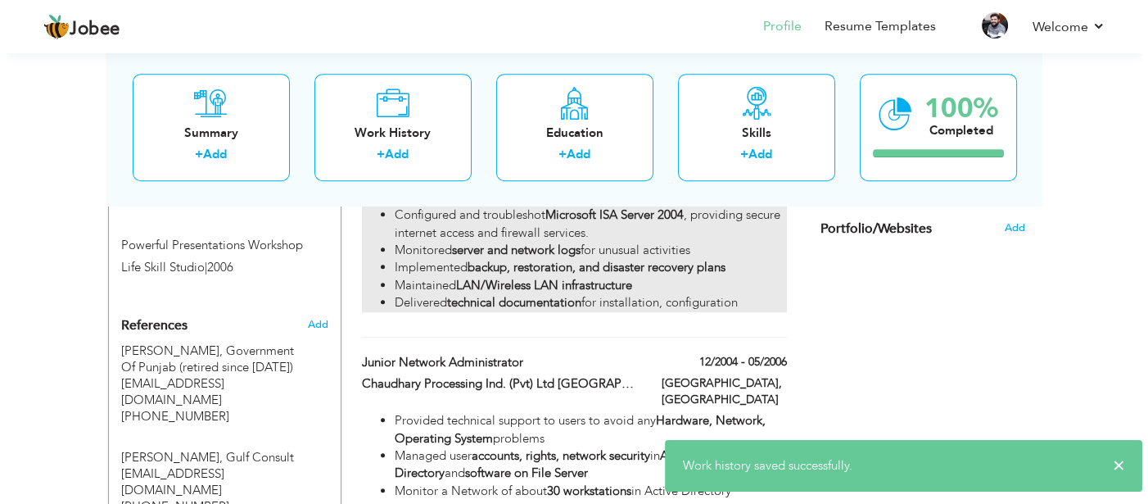
scroll to position [1155, 0]
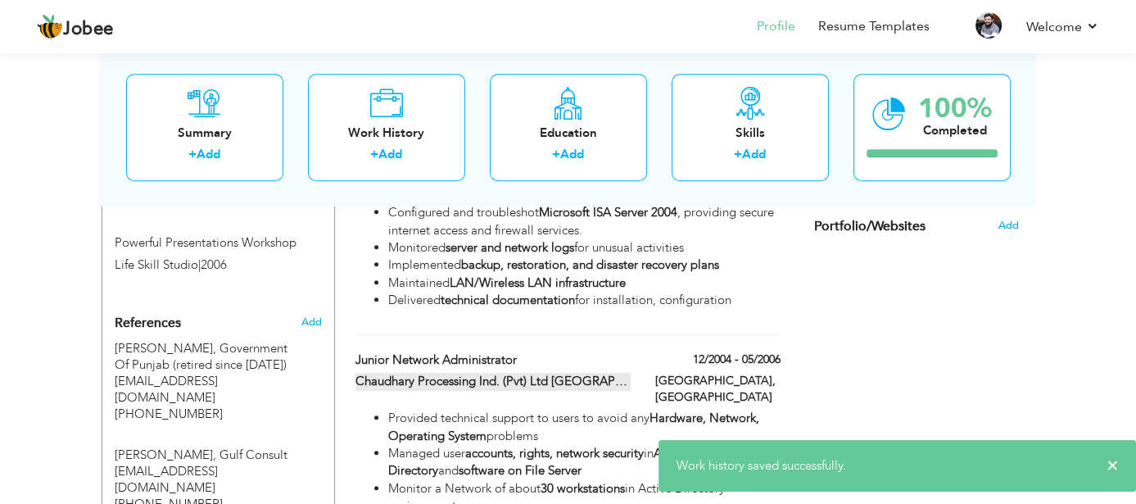
click at [677, 374] on span at bounding box center [683, 380] width 12 height 12
type input "Junior Network Administrator"
type input "Chaudhary Processing Ind. (Pvt) Ltd [GEOGRAPHIC_DATA]"
type input "12/2004"
type input "05/2006"
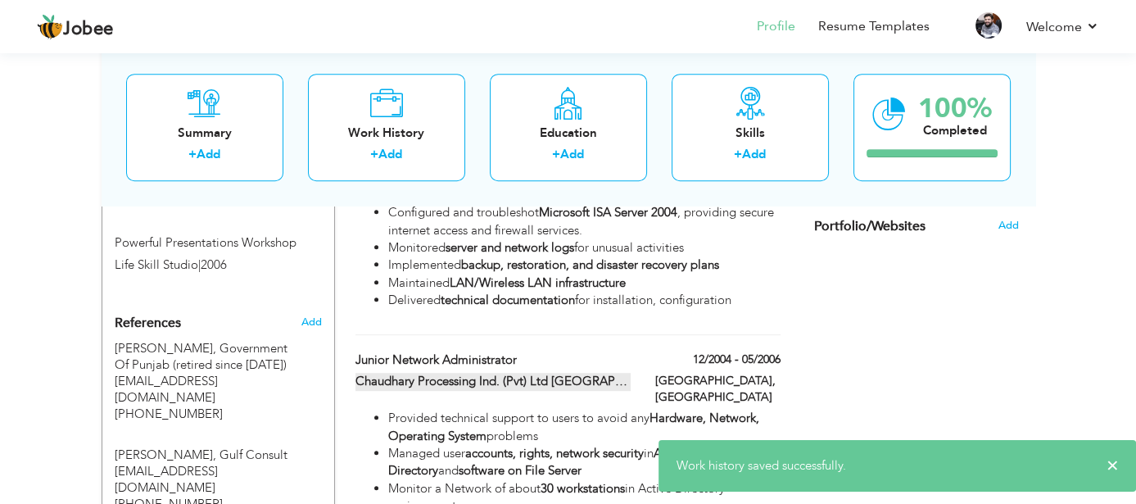
type input "[GEOGRAPHIC_DATA]"
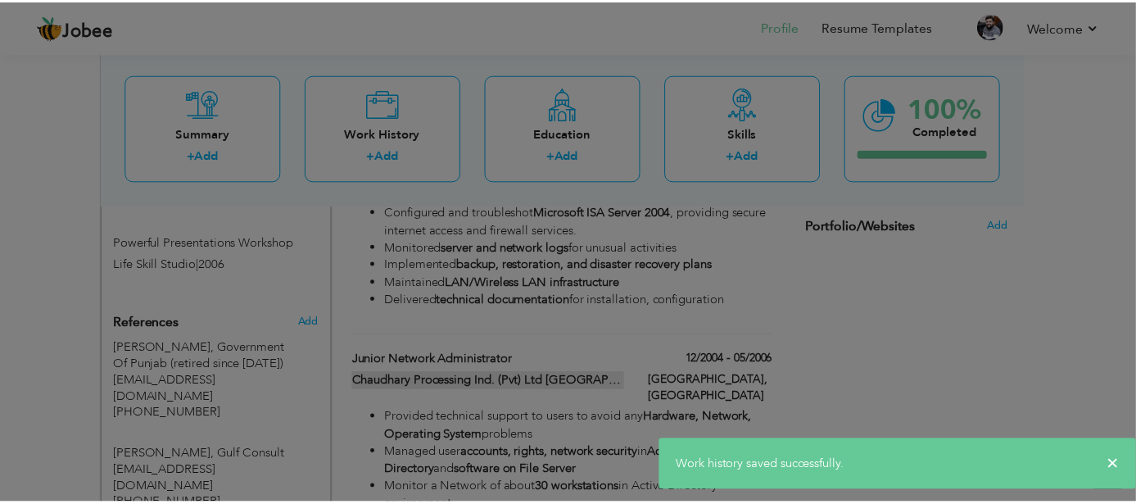
scroll to position [0, 0]
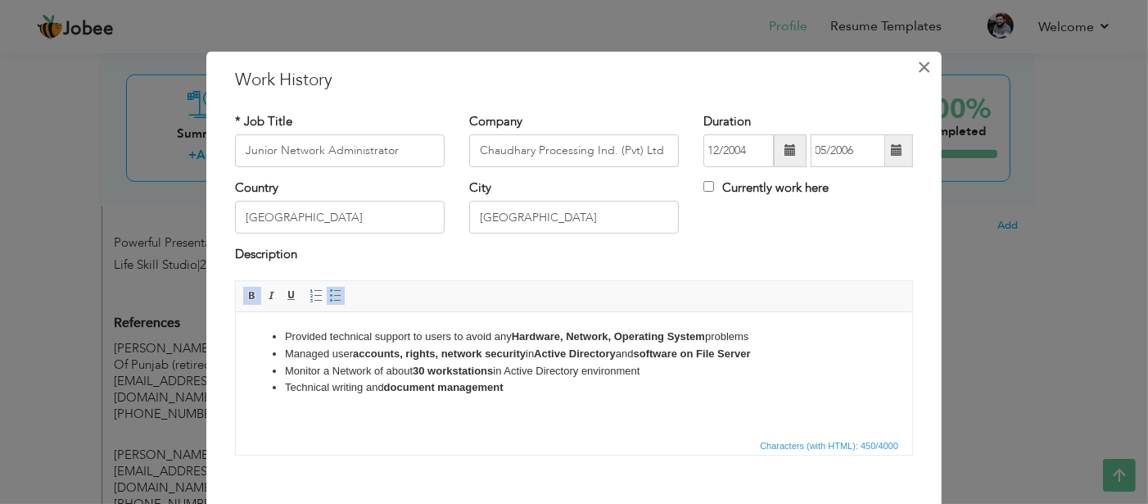
click at [924, 58] on span "×" at bounding box center [925, 66] width 14 height 29
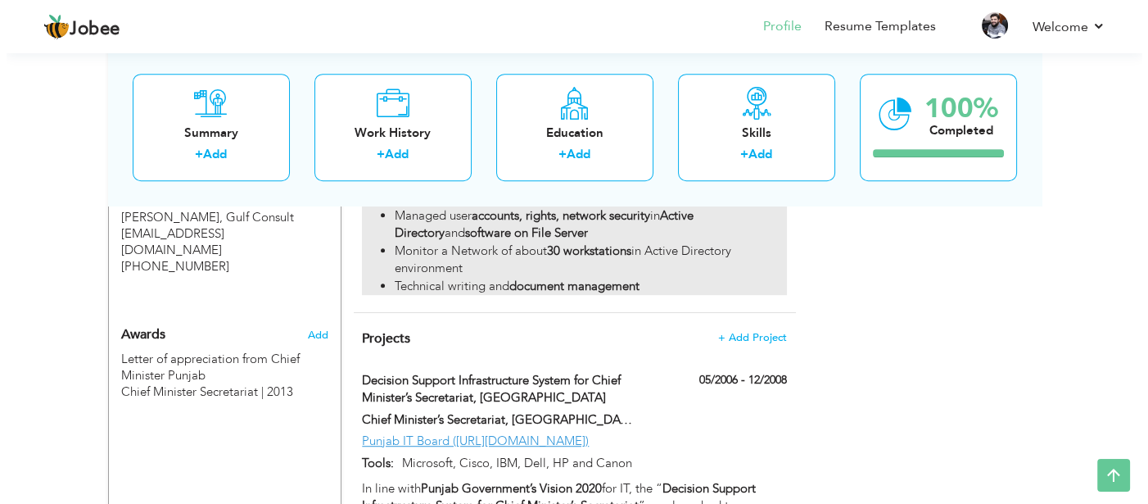
scroll to position [1394, 0]
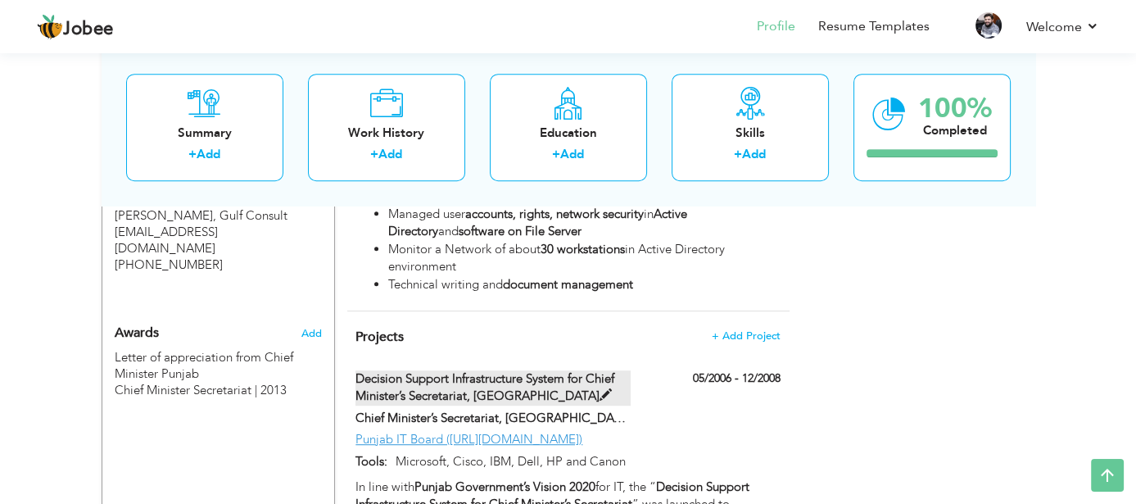
click at [599, 389] on span at bounding box center [605, 395] width 12 height 12
type input "Decision Support Infrastructure System for Chief Minister’s Secretariat, [GEOGR…"
type input "Chief Minister’s Secretariat, [GEOGRAPHIC_DATA]"
type input "05/2006"
type input "12/2008"
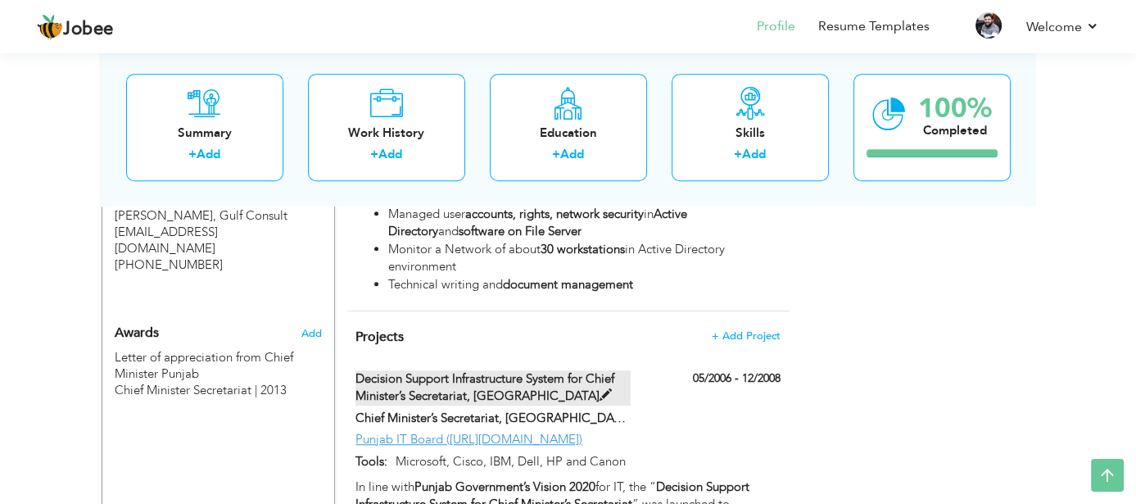
type input "Punjab IT Board ([URL][DOMAIN_NAME])"
type input "Microsoft, Cisco, IBM, Dell, HP and Canon"
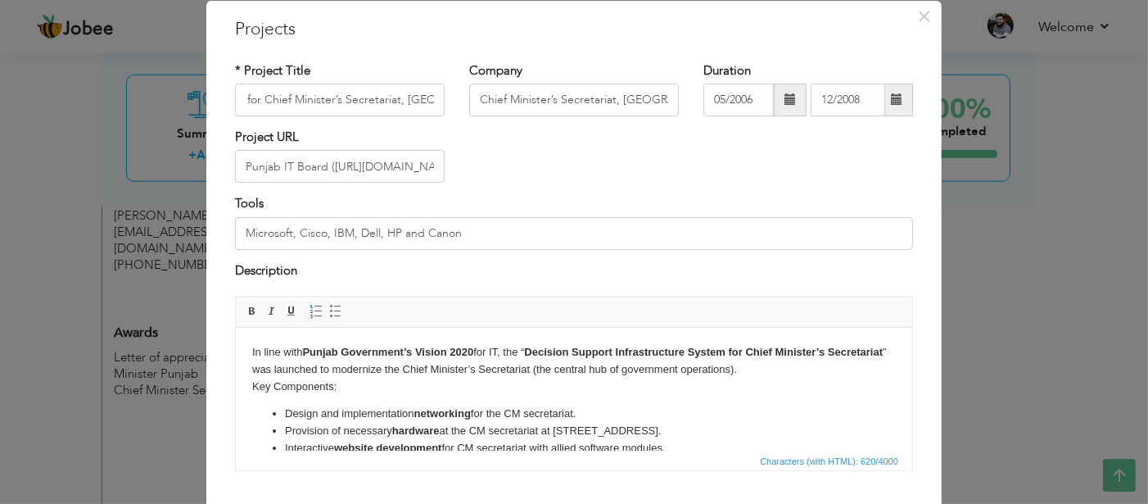
scroll to position [0, 0]
click at [272, 402] on body "In line with Punjab Government’s Vision 2020 for IT, the “ Decision Support Inf…" at bounding box center [573, 400] width 644 height 113
click at [251, 382] on body "In line with Punjab Government’s Vision 2020 for IT, the “ Decision Support Inf…" at bounding box center [573, 400] width 644 height 113
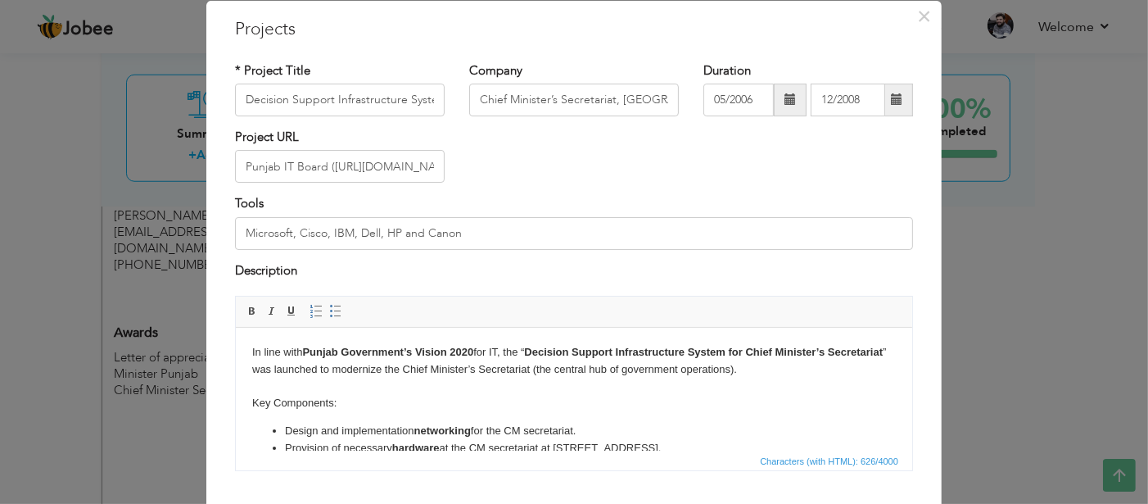
click at [251, 382] on body "In line with Punjab Government’s Vision 2020 for IT, the “ Decision Support Inf…" at bounding box center [573, 409] width 644 height 130
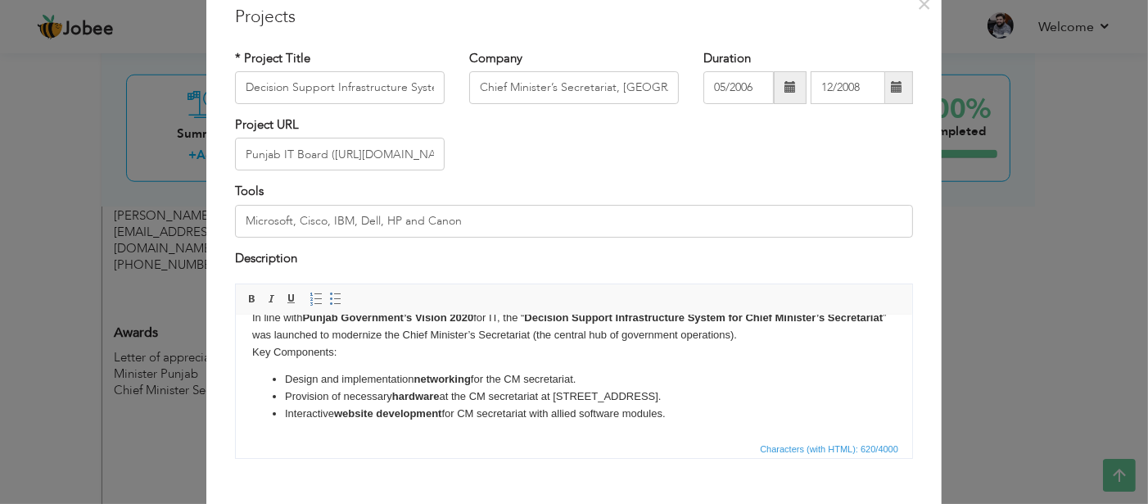
scroll to position [49, 0]
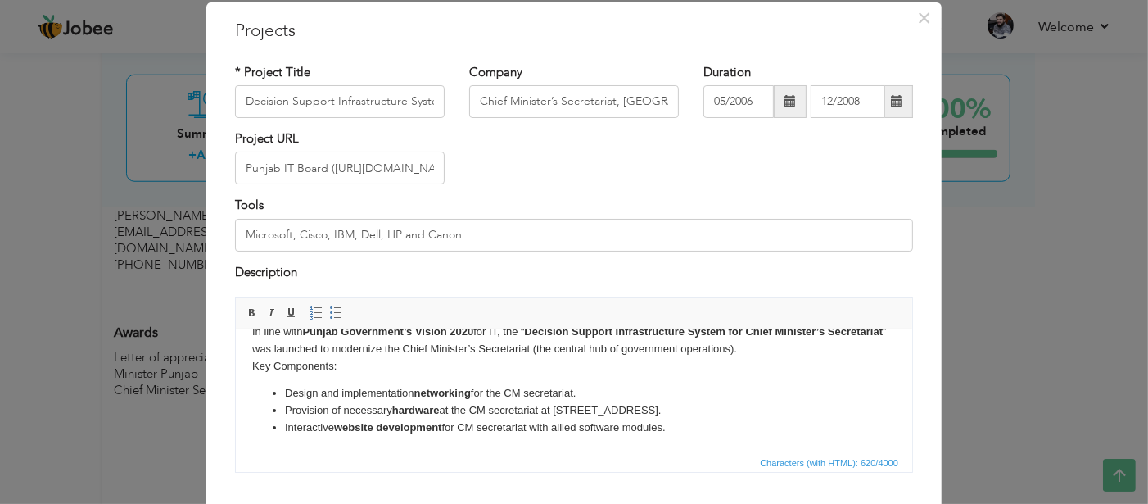
click at [590, 350] on body "In line with Punjab Government’s Vision 2020 for IT, the “ Decision Support Inf…" at bounding box center [573, 379] width 644 height 113
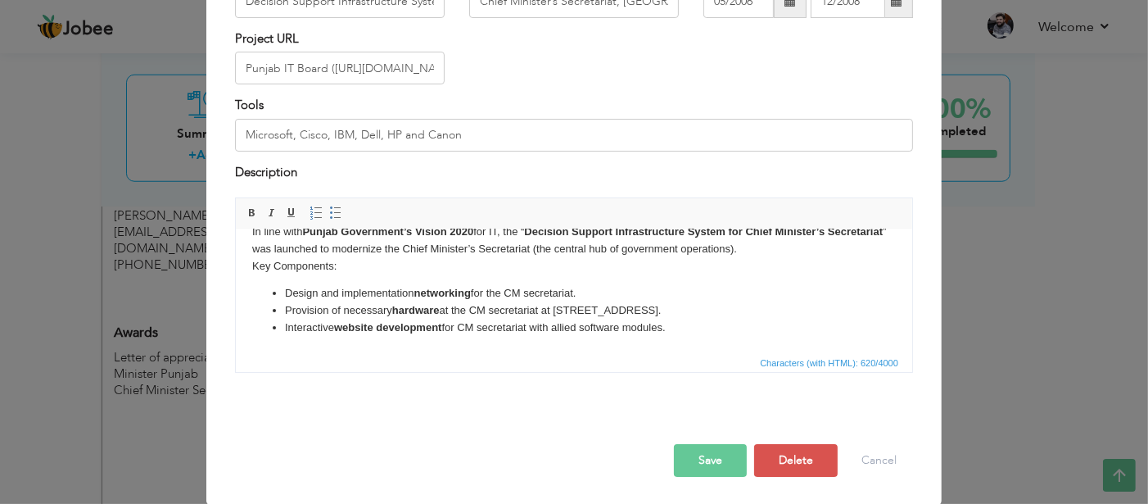
click at [700, 448] on button "Save" at bounding box center [710, 460] width 73 height 33
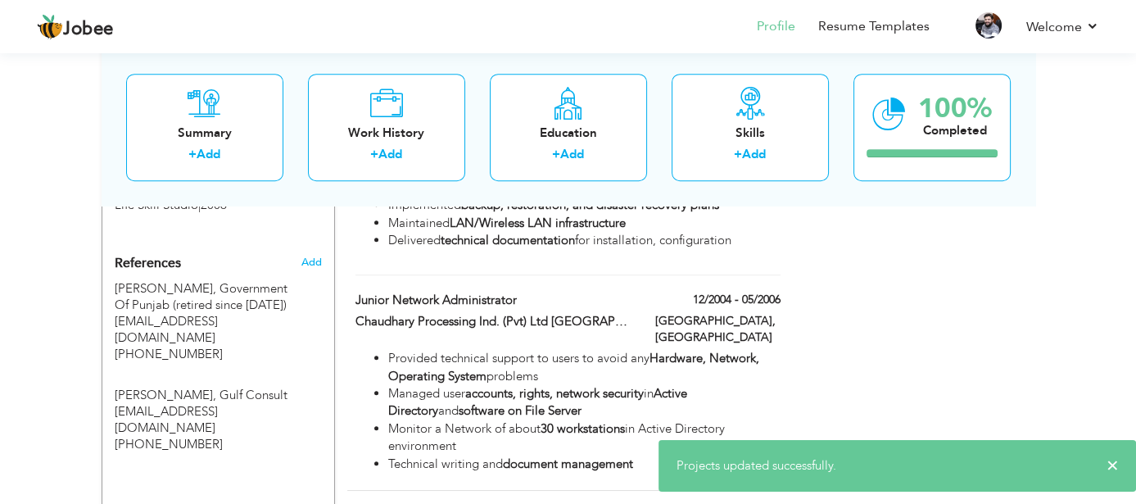
scroll to position [1215, 0]
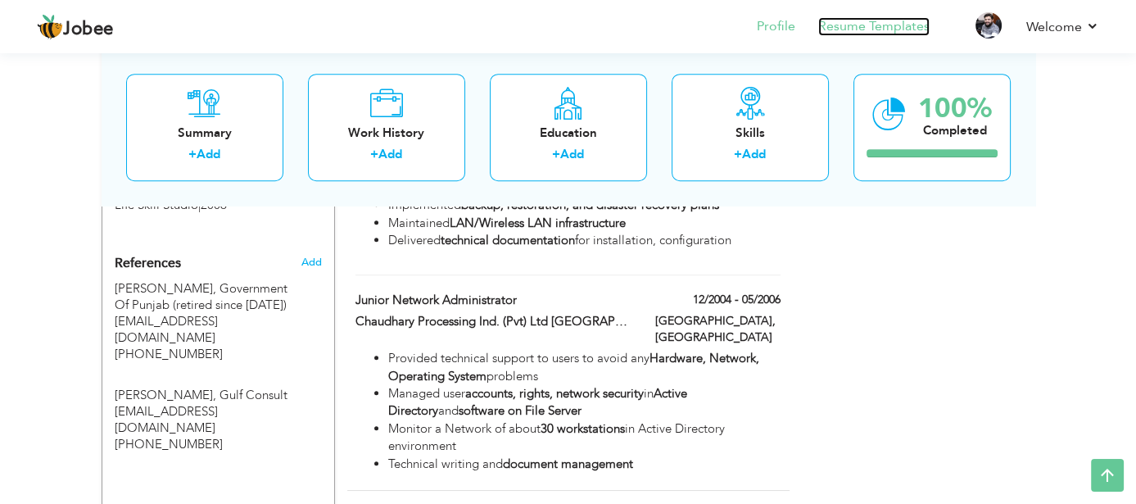
click at [862, 29] on link "Resume Templates" at bounding box center [873, 26] width 111 height 19
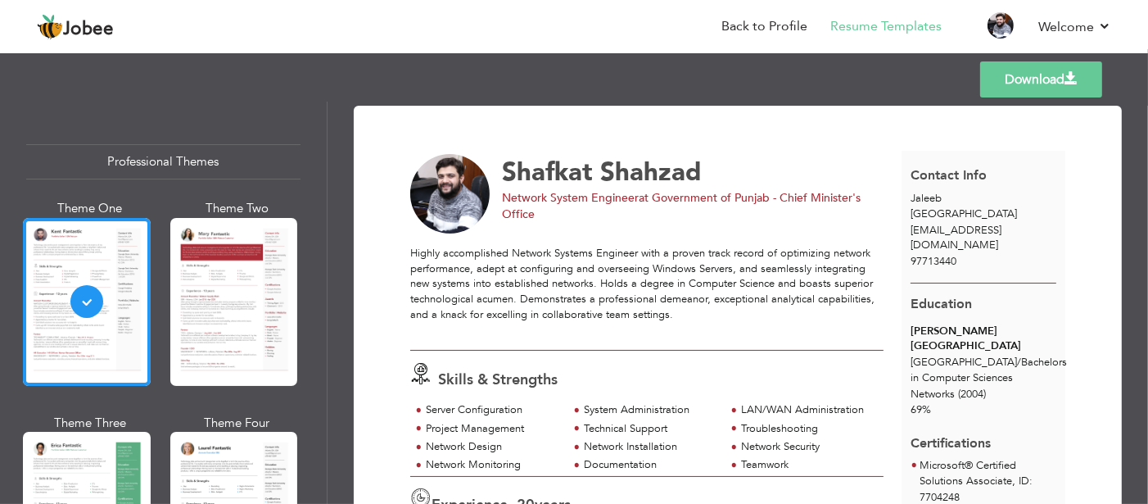
click at [1027, 79] on link "Download" at bounding box center [1041, 79] width 122 height 36
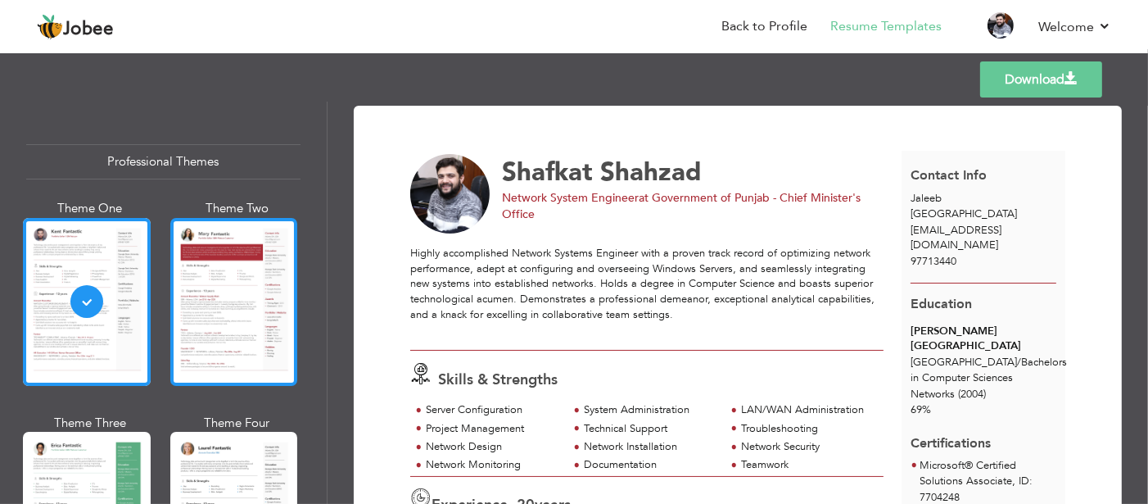
click at [237, 314] on div at bounding box center [234, 302] width 128 height 168
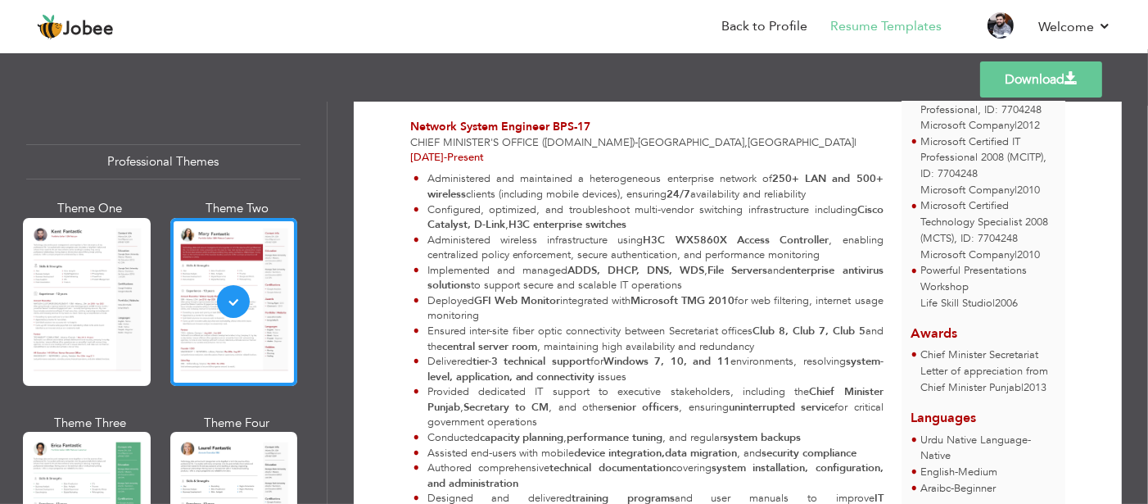
scroll to position [429, 0]
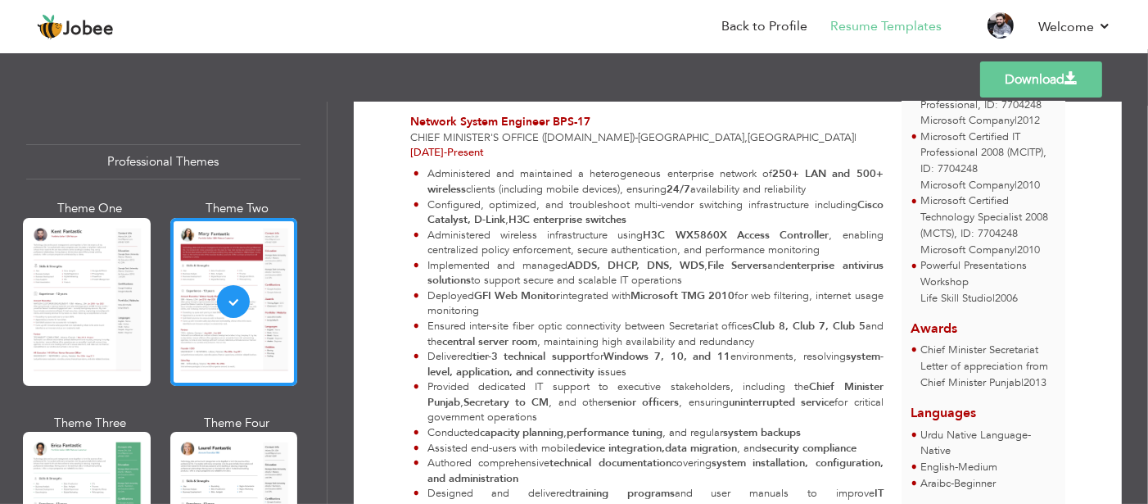
click at [991, 69] on link "Download" at bounding box center [1041, 79] width 122 height 36
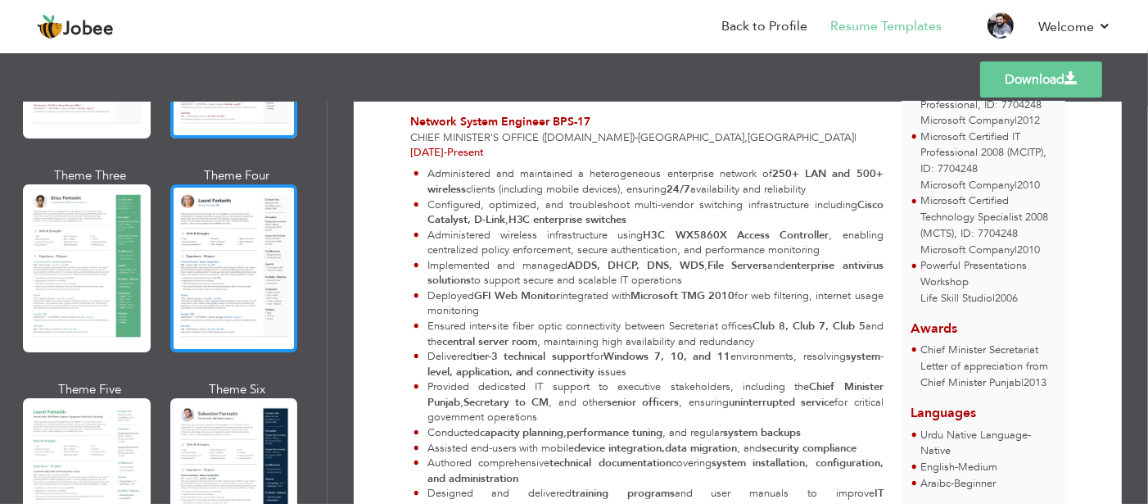
scroll to position [247, 0]
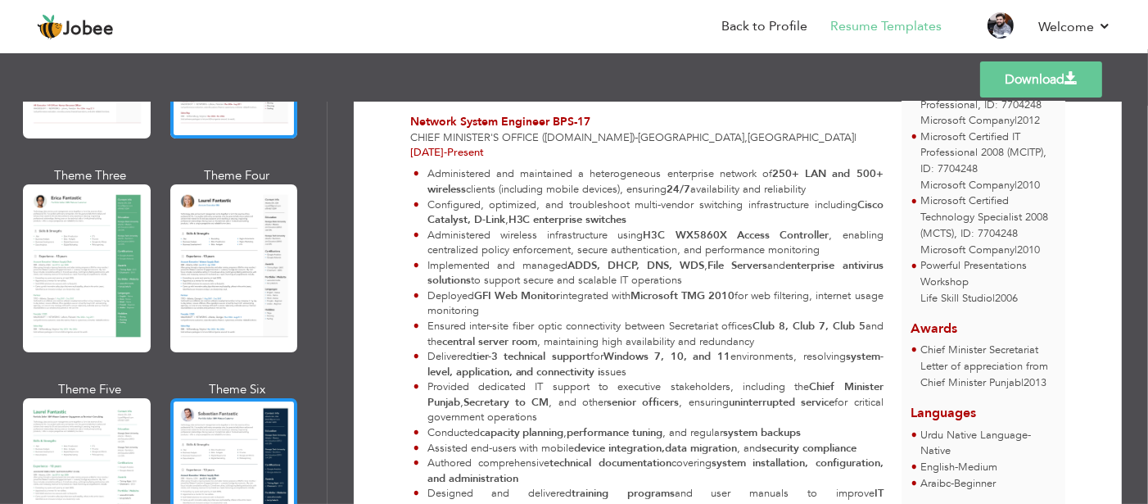
click at [236, 435] on div at bounding box center [234, 482] width 128 height 168
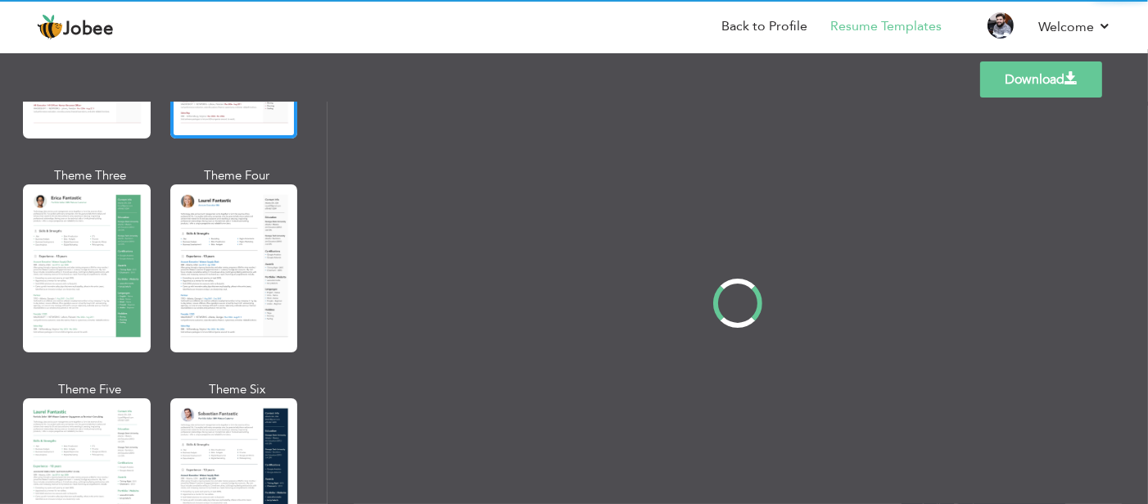
scroll to position [0, 0]
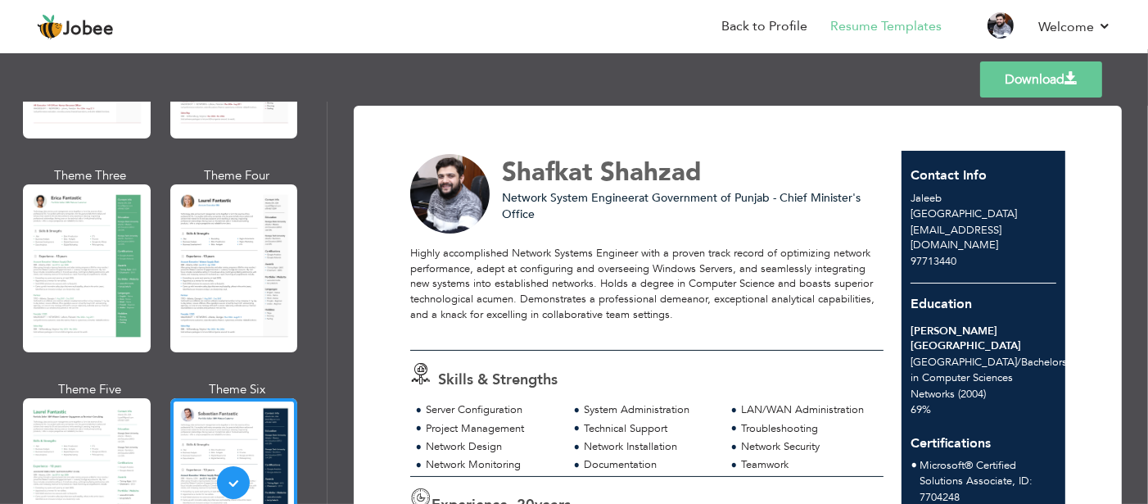
click at [983, 79] on link "Download" at bounding box center [1041, 79] width 122 height 36
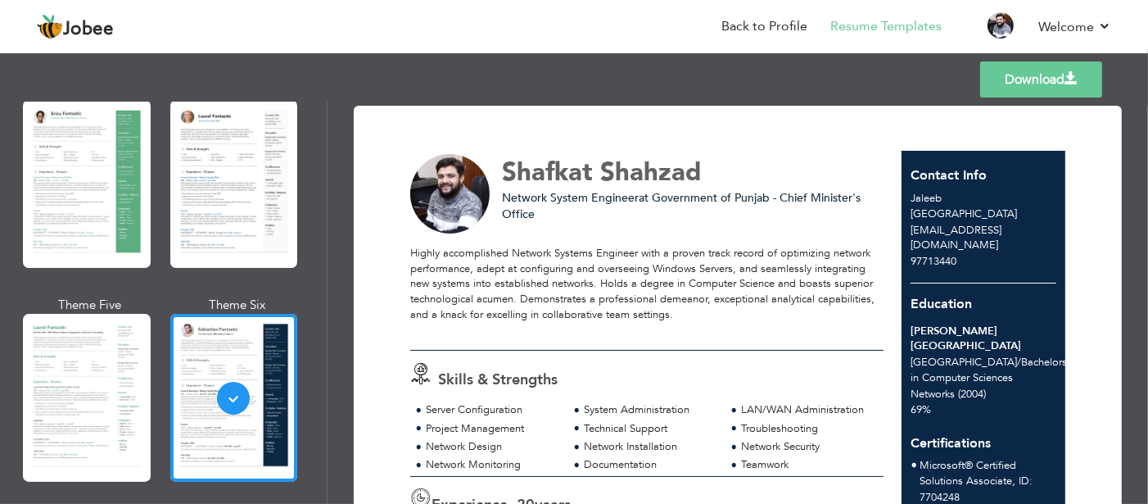
scroll to position [336, 0]
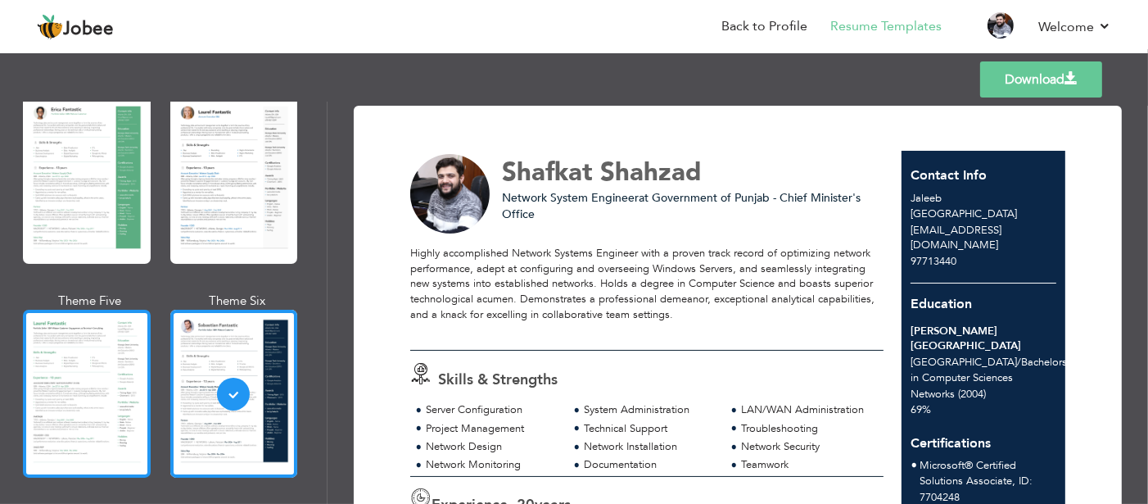
click at [90, 382] on div at bounding box center [87, 394] width 128 height 168
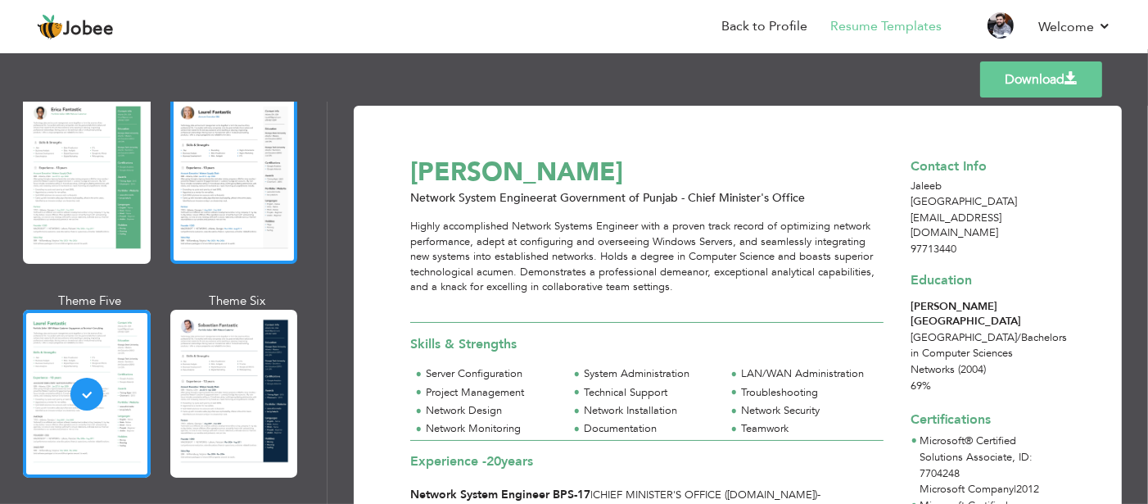
click at [231, 180] on div at bounding box center [234, 180] width 128 height 168
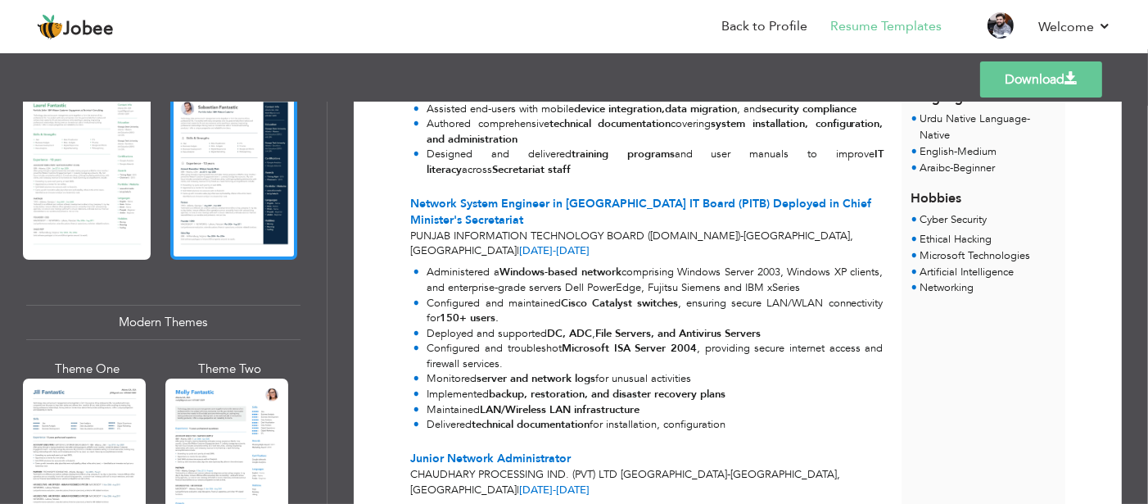
scroll to position [580, 0]
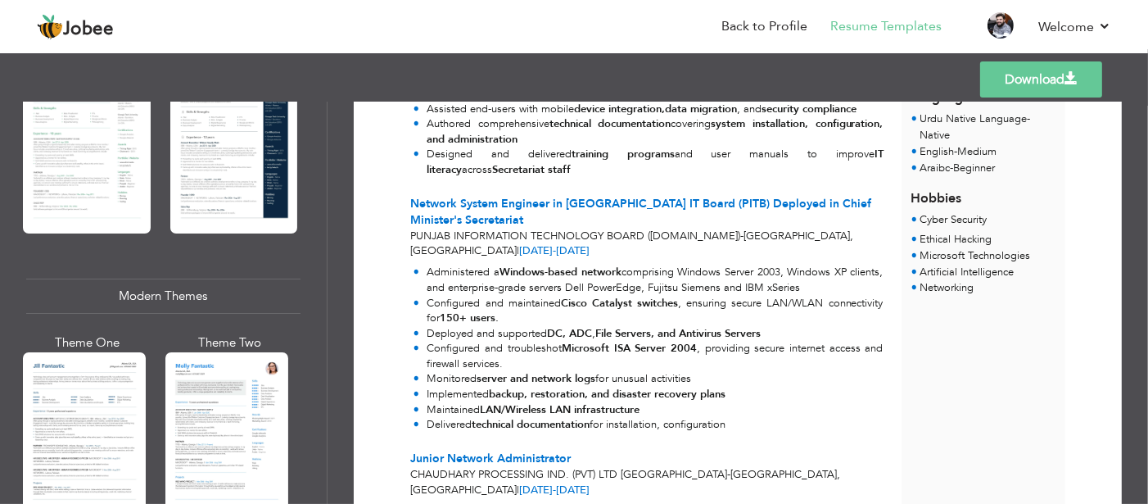
click at [997, 81] on link "Download" at bounding box center [1041, 79] width 122 height 36
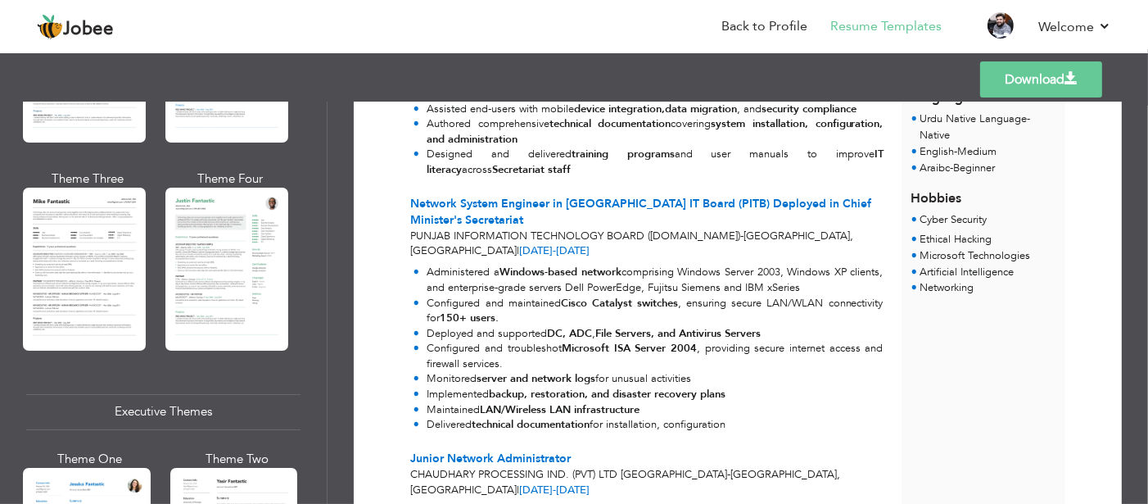
scroll to position [960, 0]
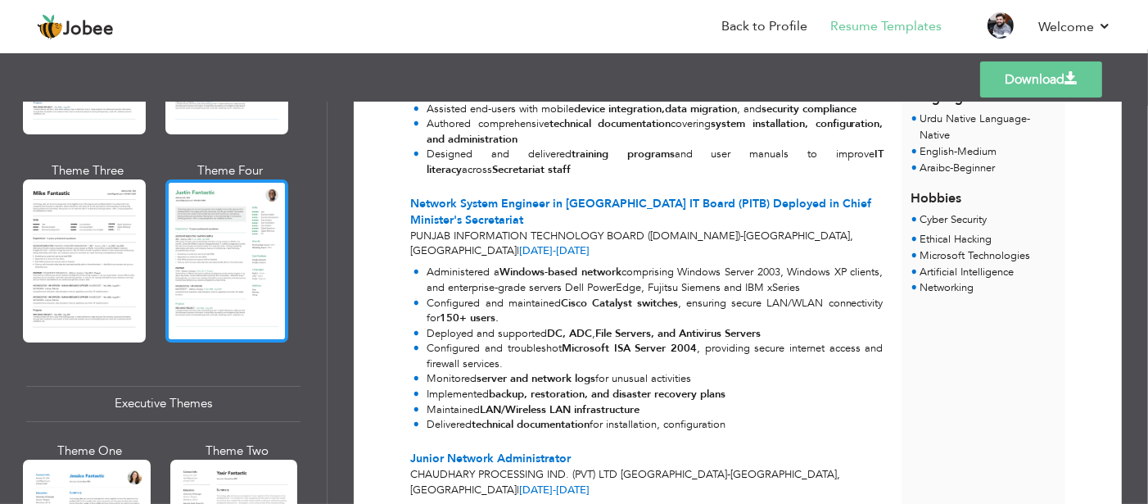
click at [243, 305] on div at bounding box center [226, 260] width 123 height 162
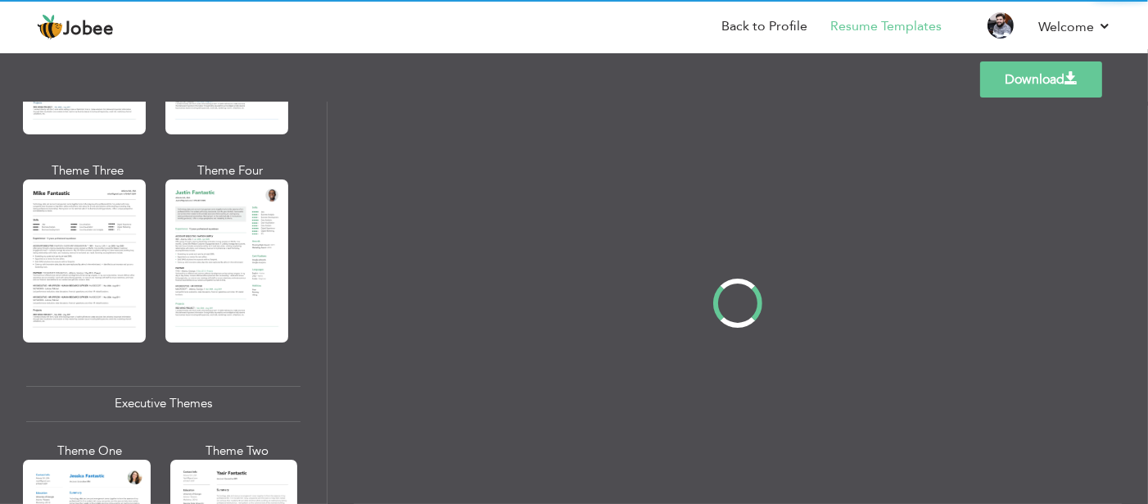
scroll to position [0, 0]
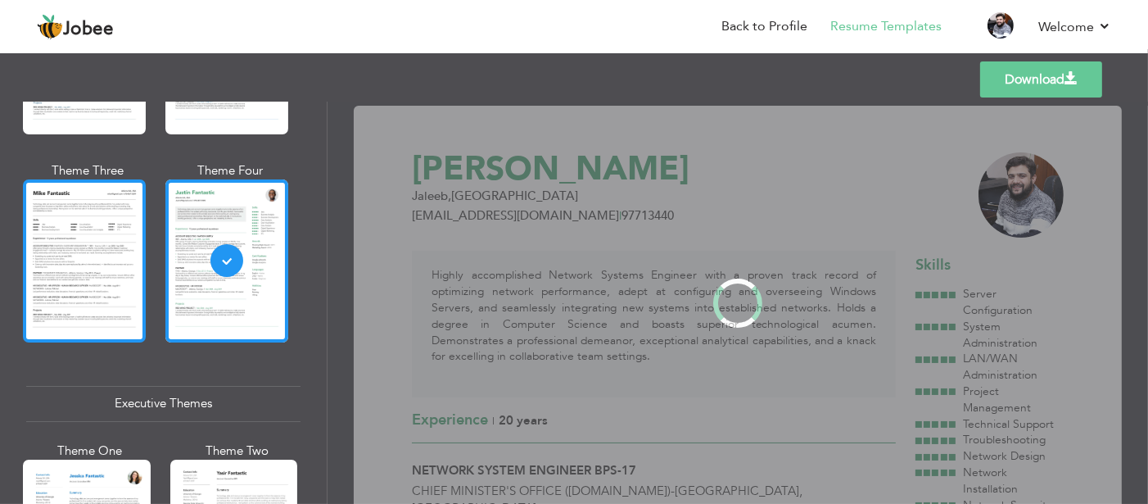
click at [98, 282] on div at bounding box center [84, 260] width 123 height 162
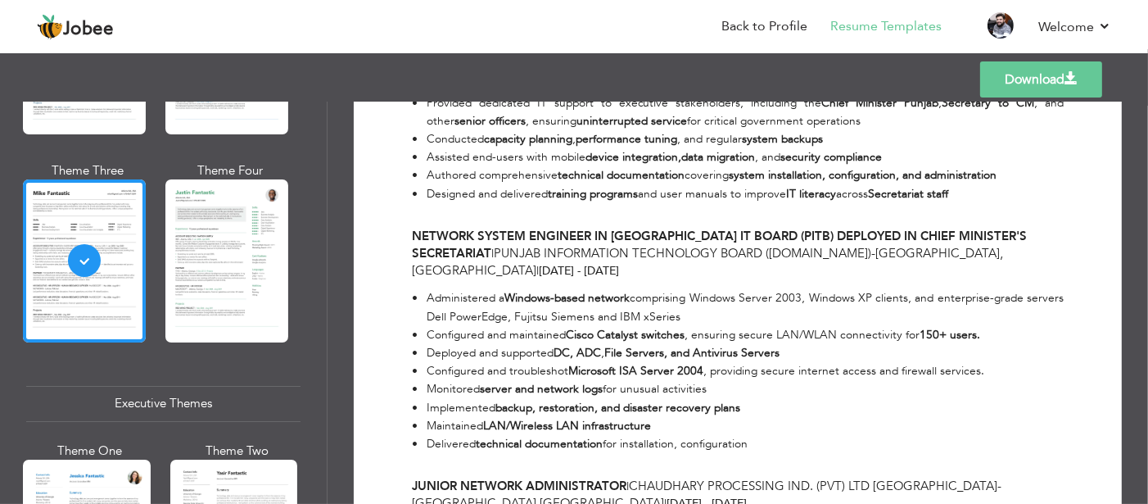
scroll to position [744, 0]
click at [1034, 78] on link "Download" at bounding box center [1041, 79] width 122 height 36
click at [207, 359] on div "Theme One Theme Two Theme Three Theme Four" at bounding box center [158, 161] width 265 height 415
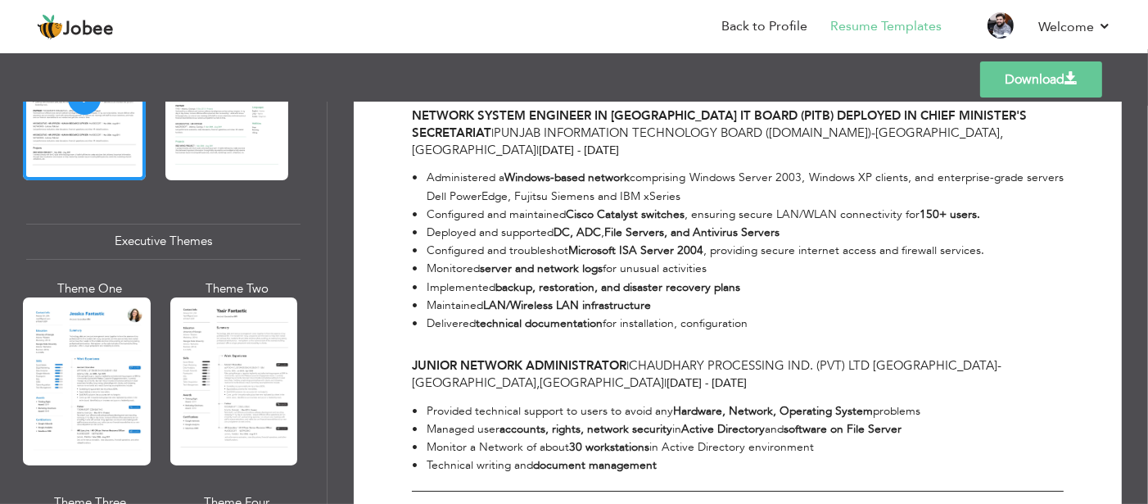
scroll to position [1135, 0]
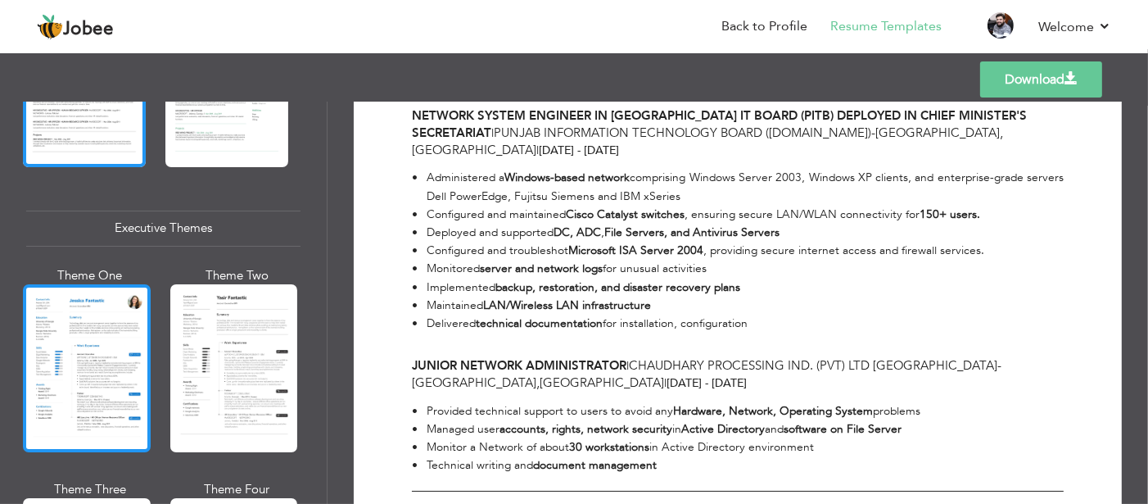
click at [115, 340] on div at bounding box center [87, 368] width 128 height 168
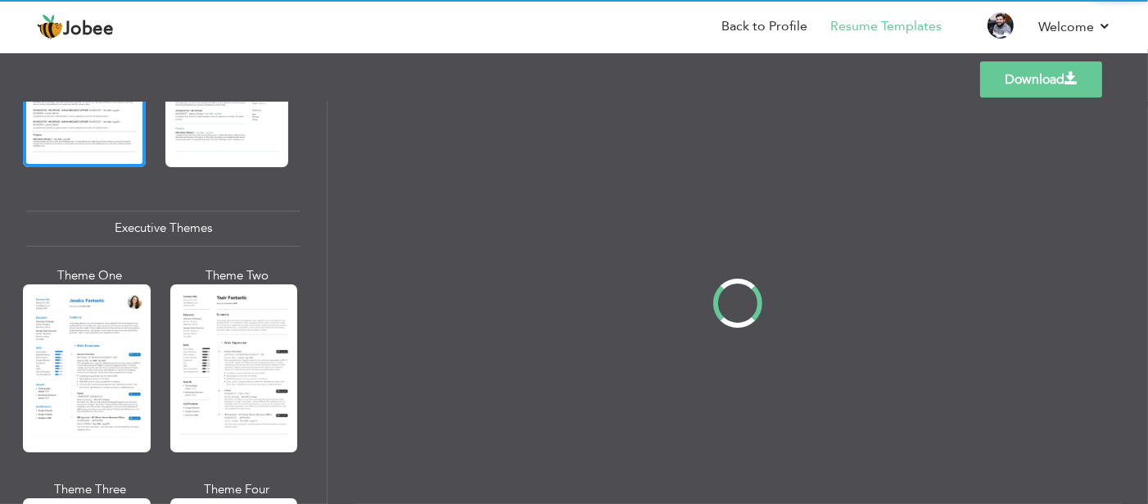
scroll to position [1133, 0]
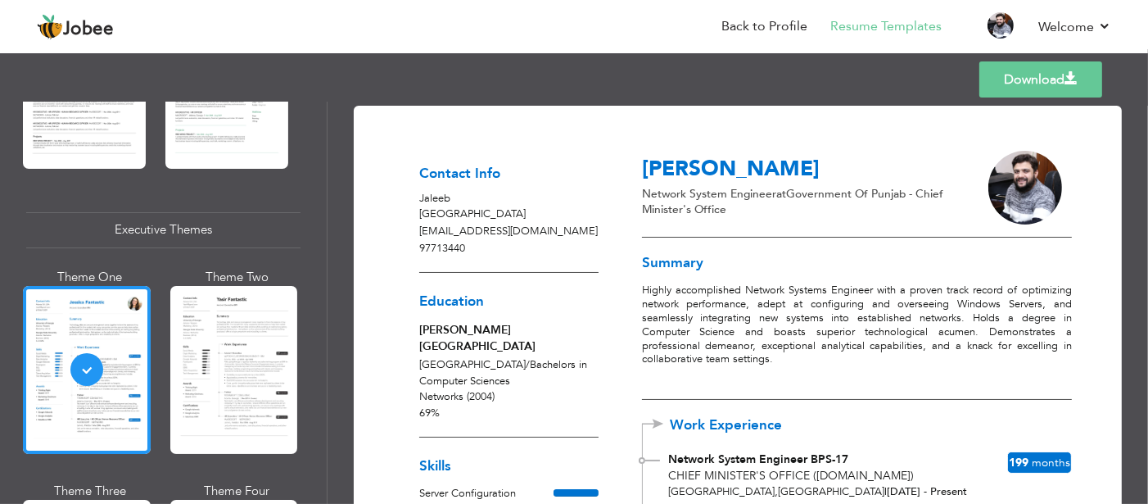
click at [989, 82] on link "Download" at bounding box center [1041, 79] width 123 height 36
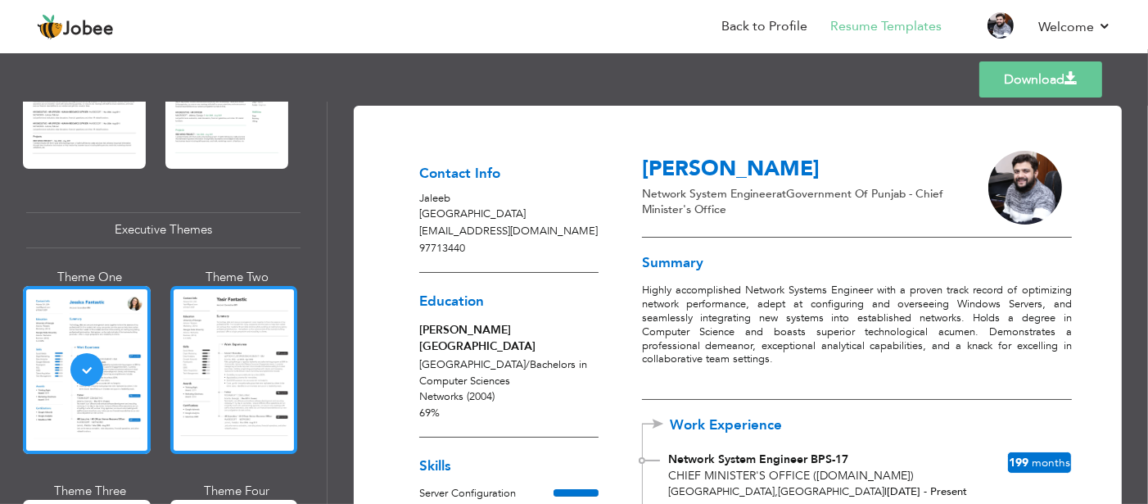
click at [246, 351] on div at bounding box center [234, 370] width 128 height 168
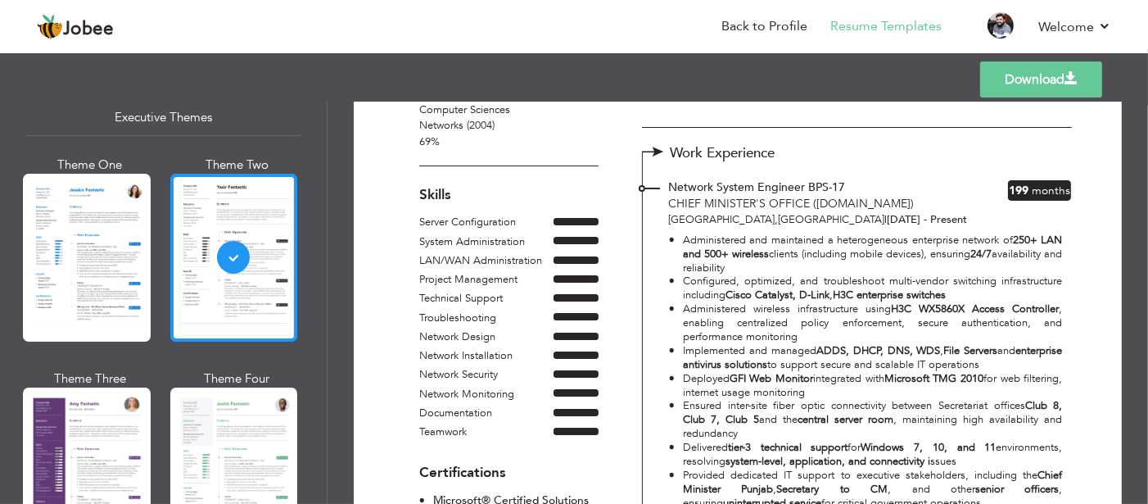
scroll to position [1383, 0]
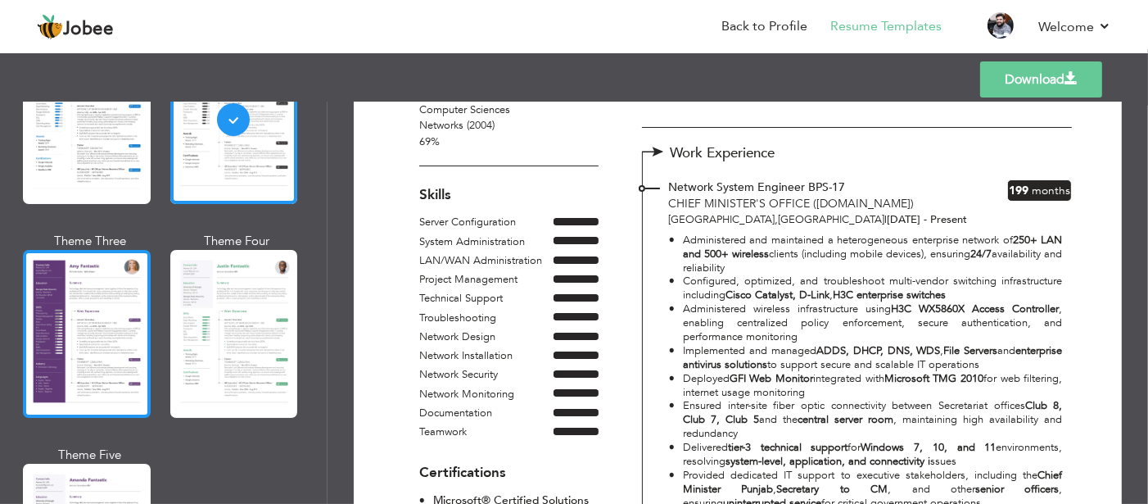
click at [106, 318] on div at bounding box center [87, 334] width 128 height 168
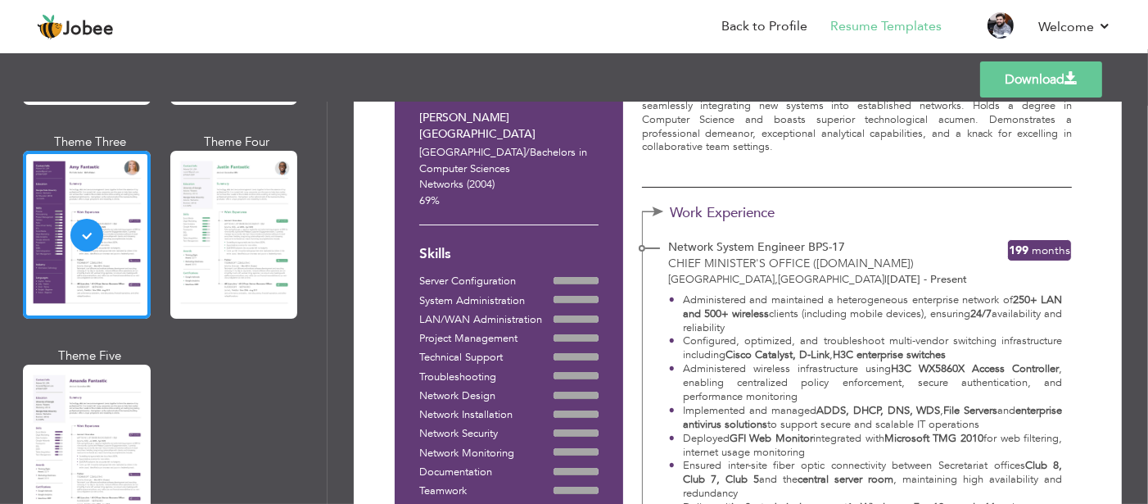
scroll to position [1481, 0]
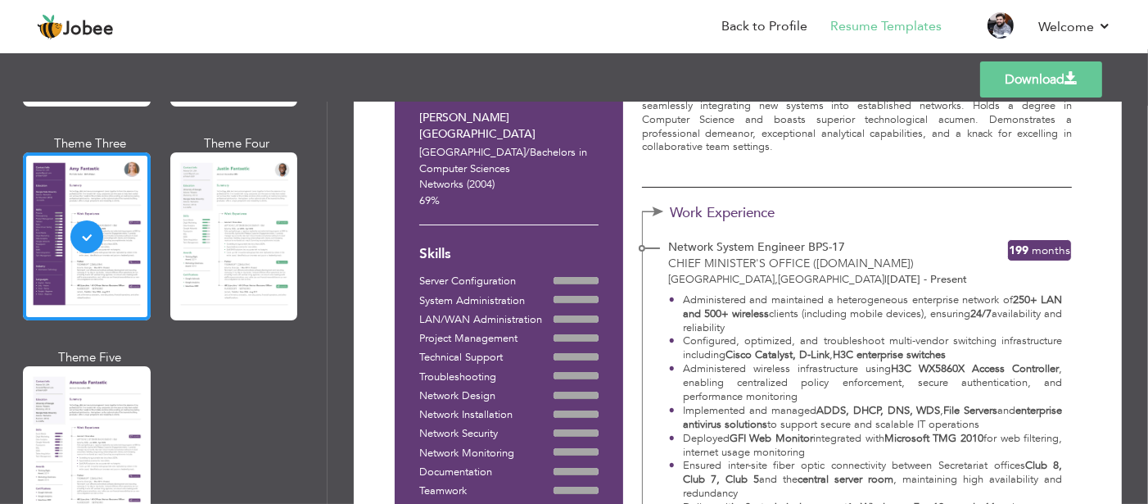
click at [996, 84] on link "Download" at bounding box center [1041, 79] width 122 height 36
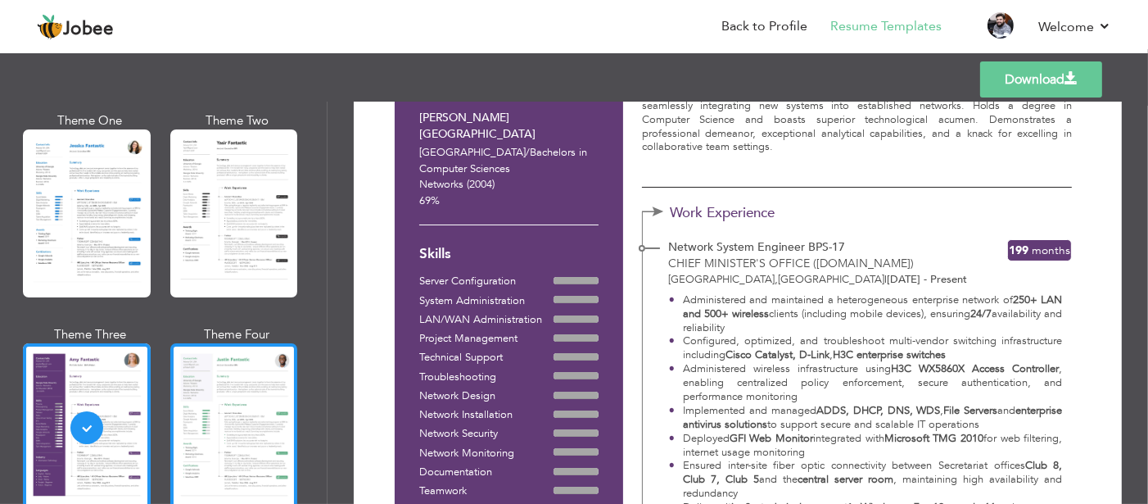
scroll to position [1275, 0]
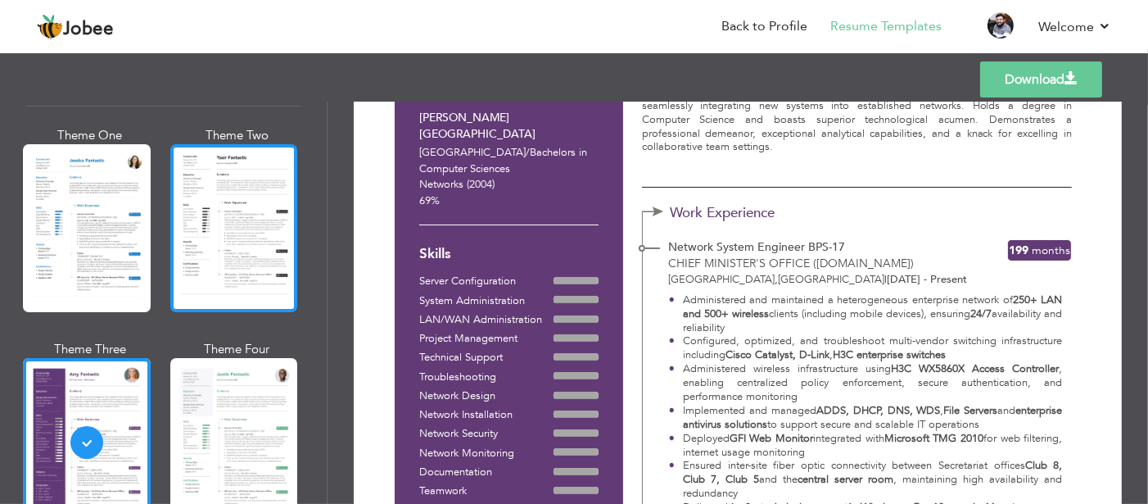
drag, startPoint x: 276, startPoint y: 240, endPoint x: 206, endPoint y: 201, distance: 79.9
click at [206, 201] on div at bounding box center [234, 228] width 128 height 168
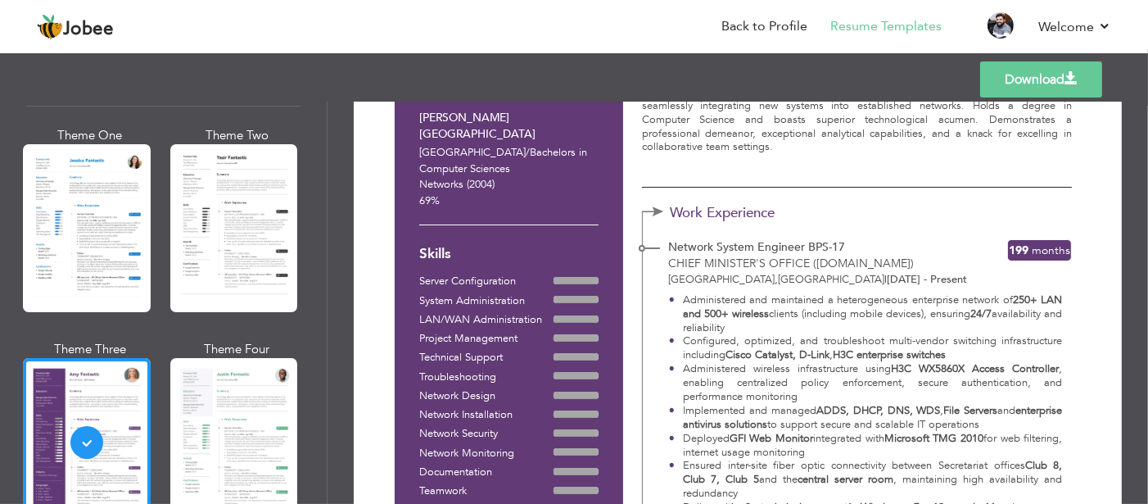
scroll to position [0, 0]
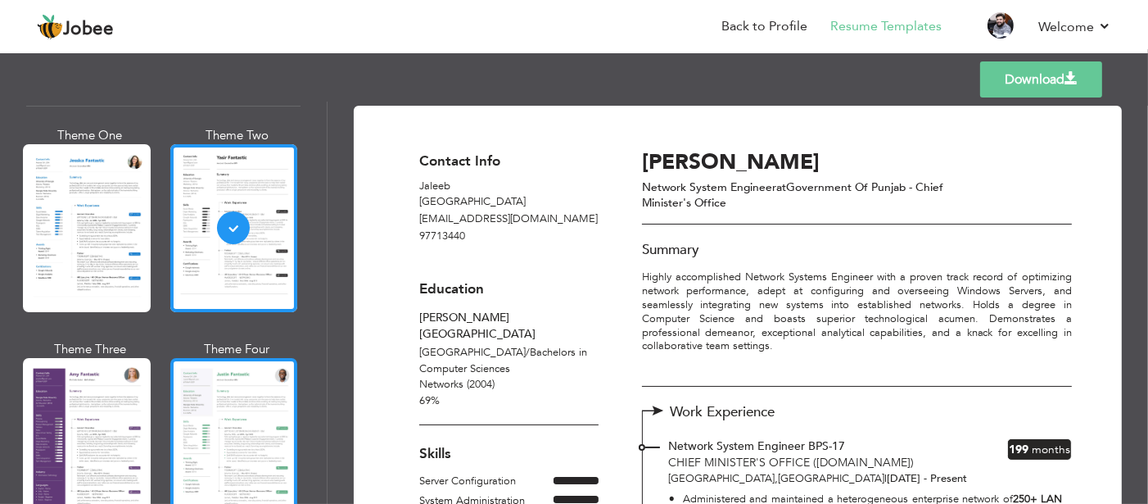
click at [250, 369] on div at bounding box center [234, 442] width 128 height 168
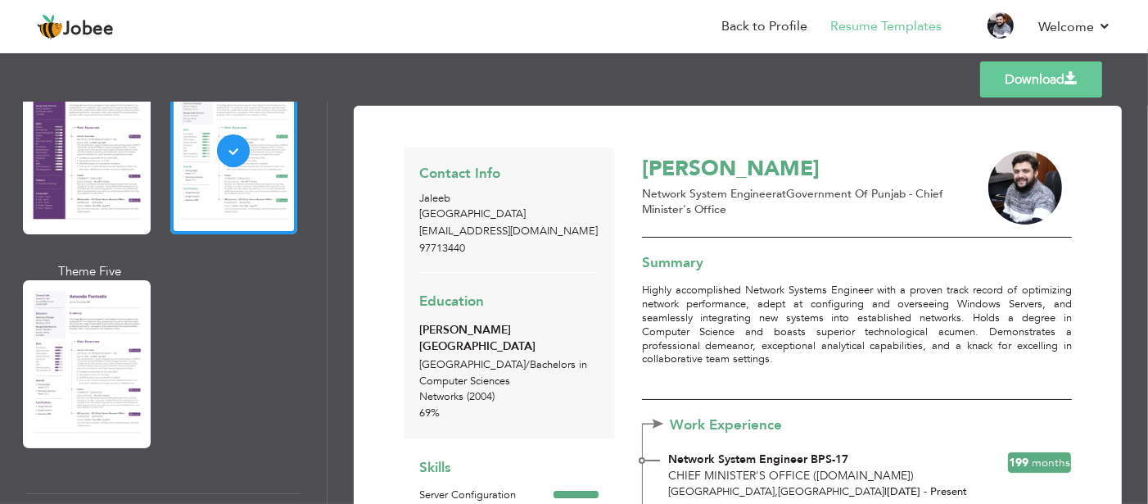
scroll to position [1569, 0]
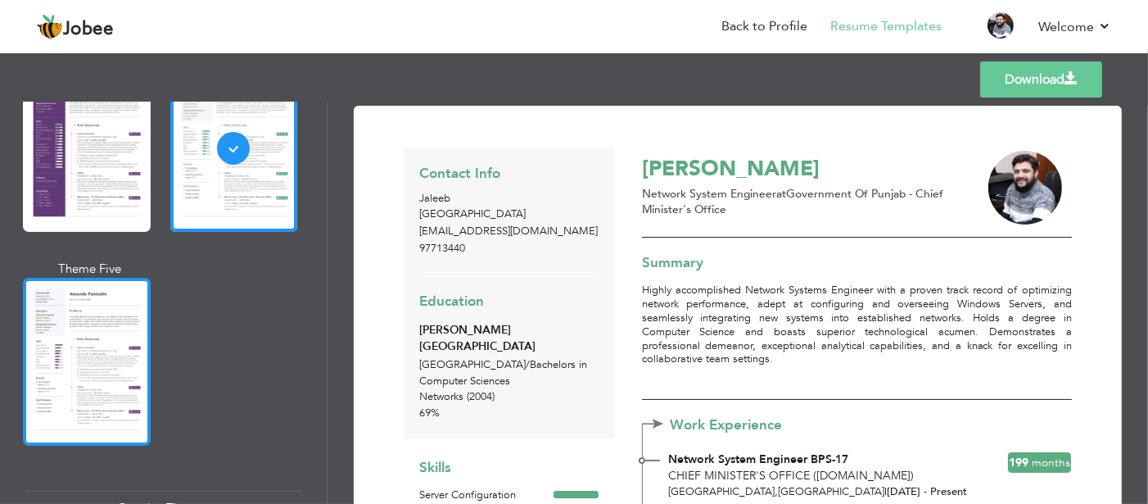
click at [126, 310] on div at bounding box center [87, 362] width 128 height 168
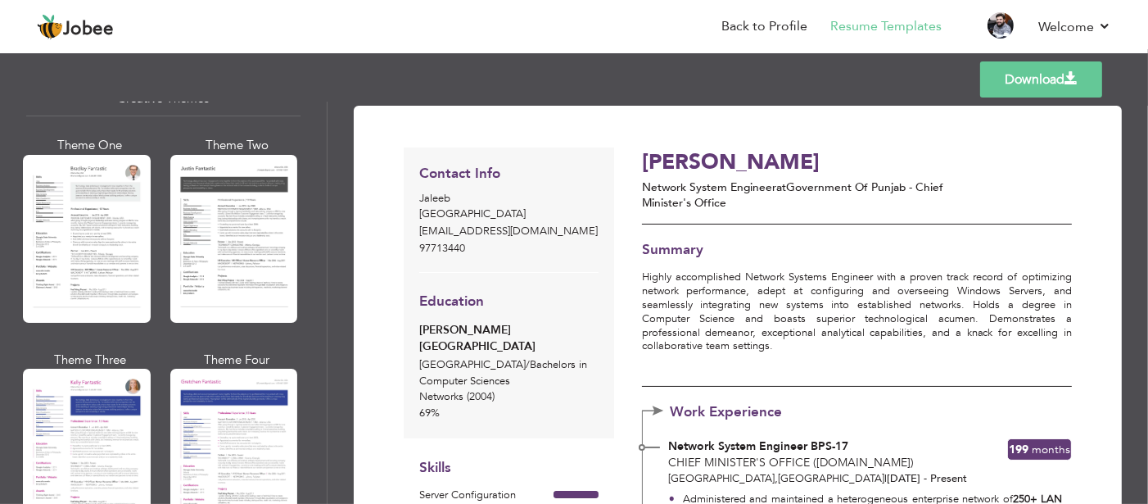
scroll to position [1979, 0]
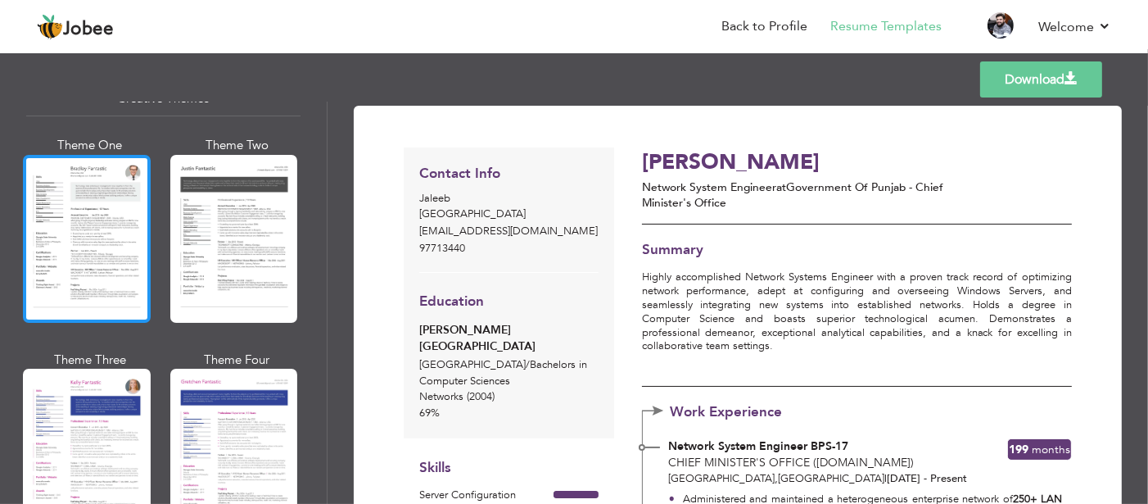
click at [105, 192] on div at bounding box center [87, 239] width 128 height 168
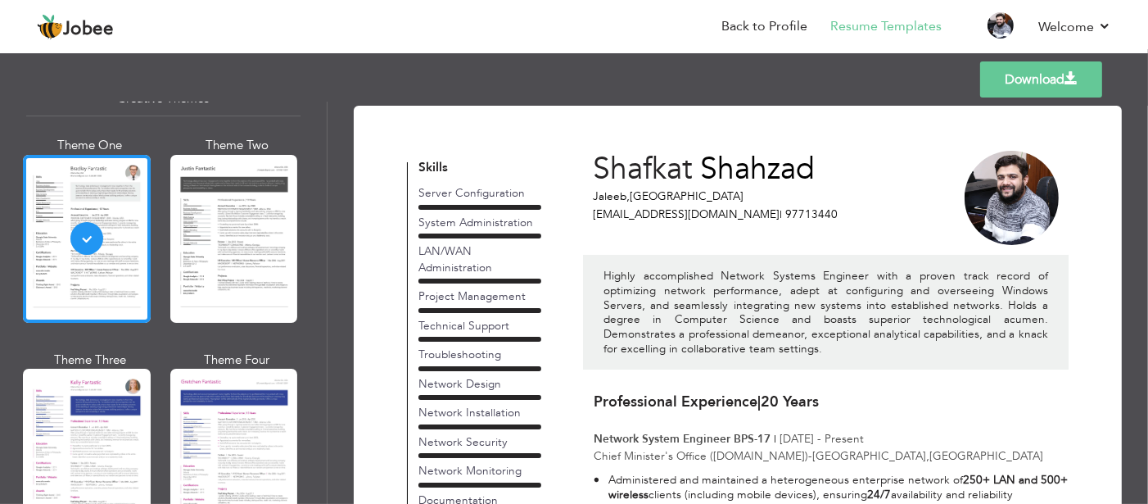
click at [1002, 70] on link "Download" at bounding box center [1041, 79] width 122 height 36
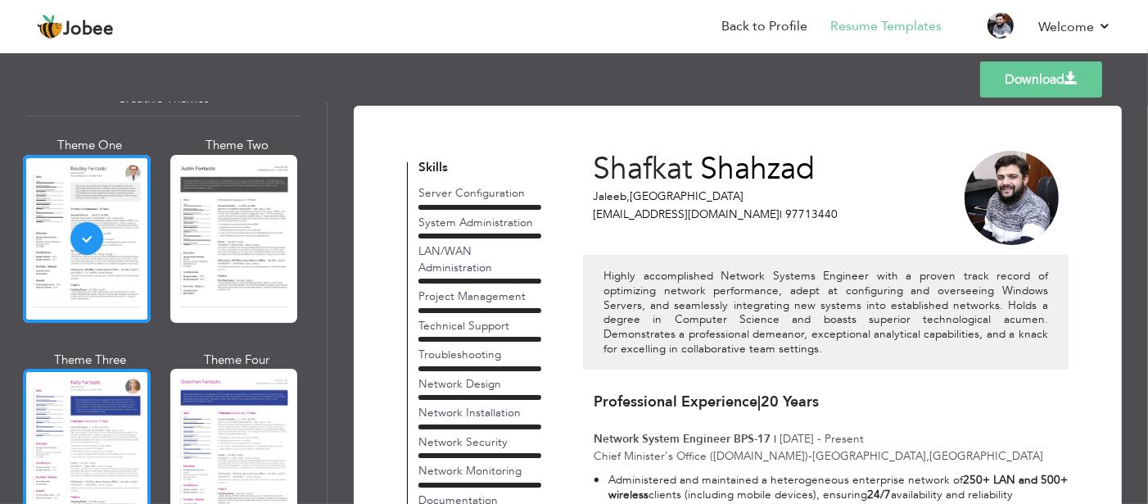
click at [122, 384] on div at bounding box center [87, 453] width 128 height 168
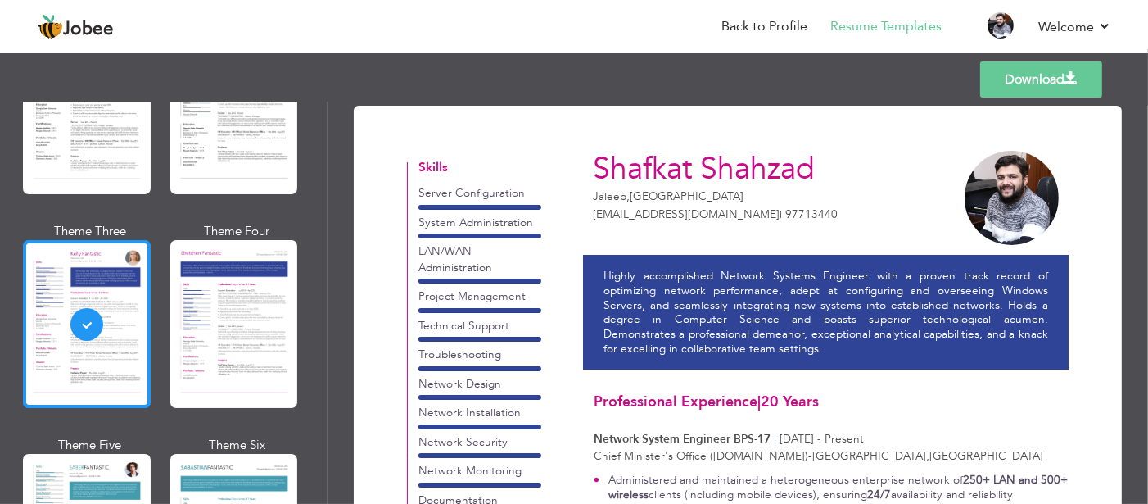
scroll to position [2109, 0]
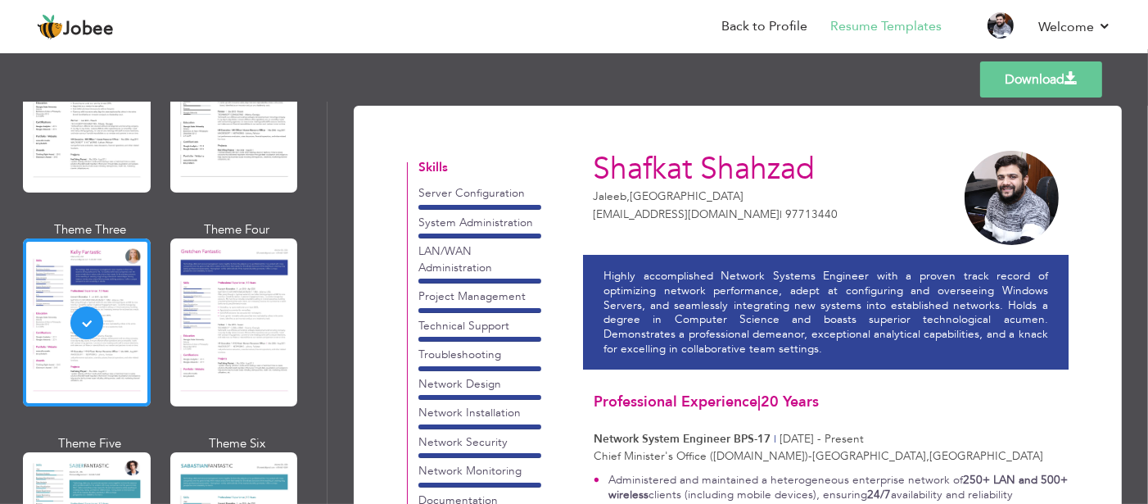
click at [996, 80] on link "Download" at bounding box center [1041, 79] width 122 height 36
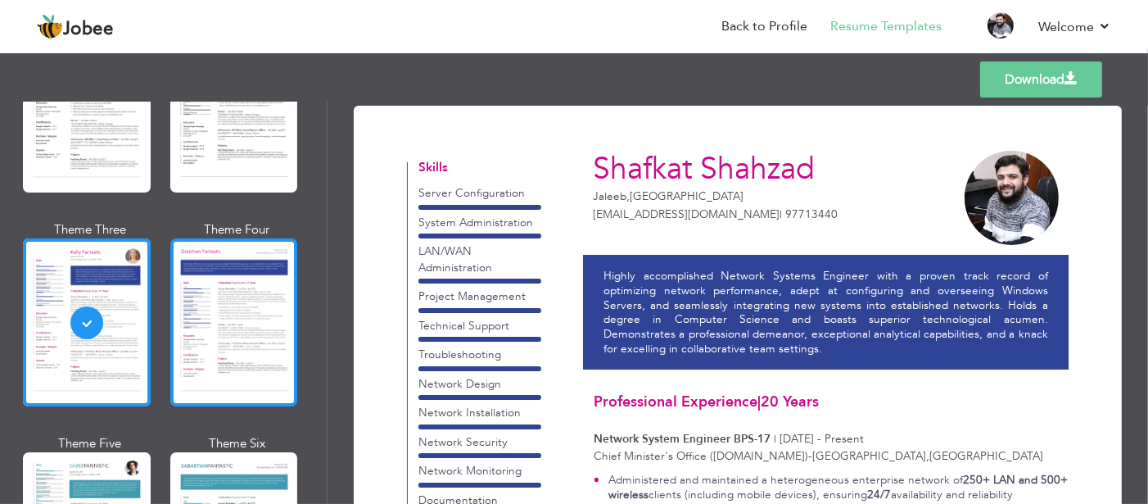
click at [259, 269] on div at bounding box center [234, 322] width 128 height 168
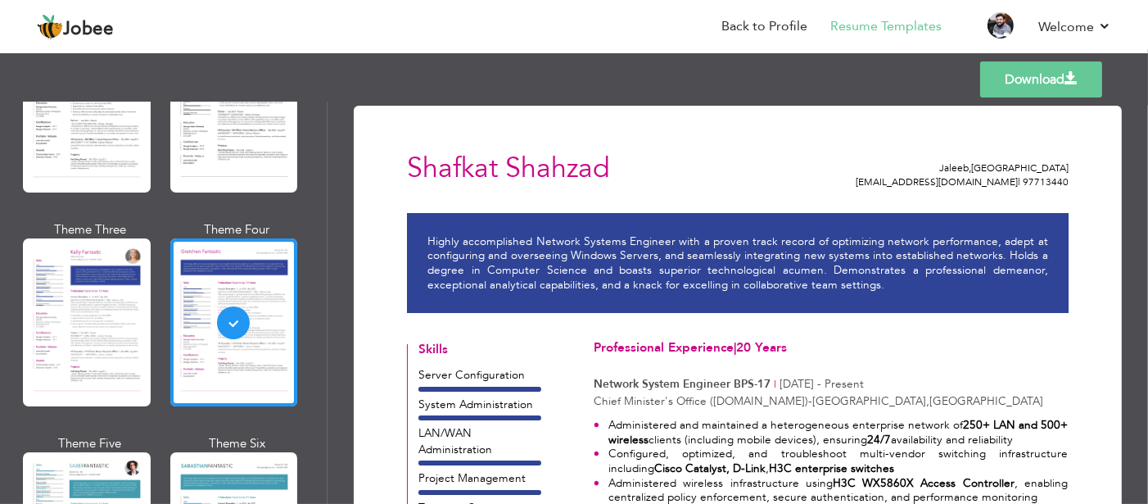
click at [990, 83] on link "Download" at bounding box center [1041, 79] width 122 height 36
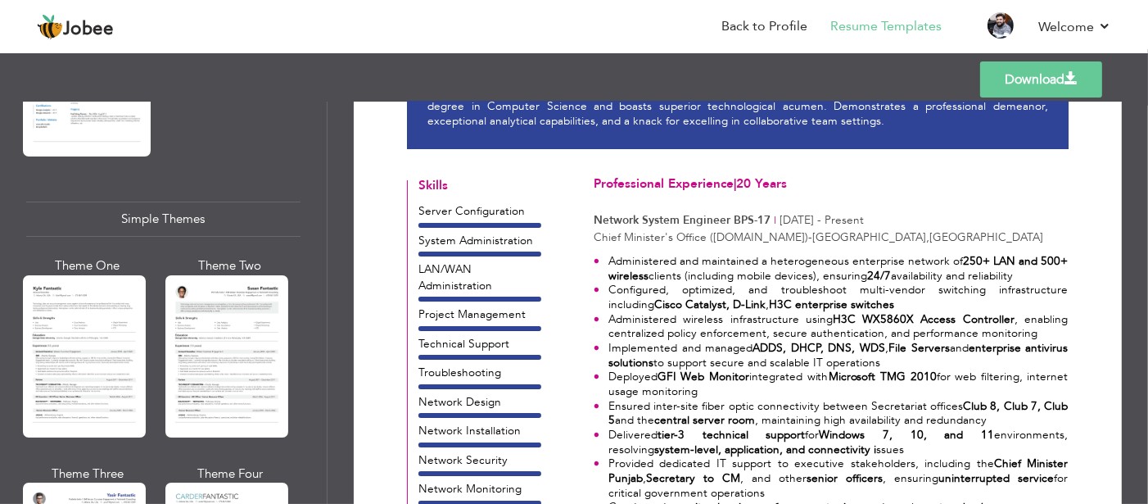
scroll to position [2793, 0]
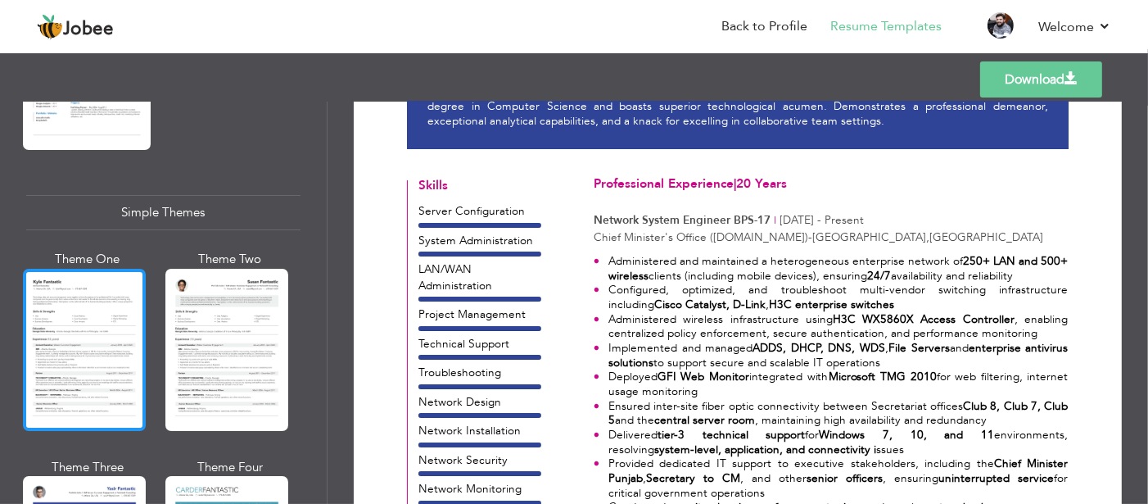
click at [64, 306] on div at bounding box center [84, 350] width 123 height 162
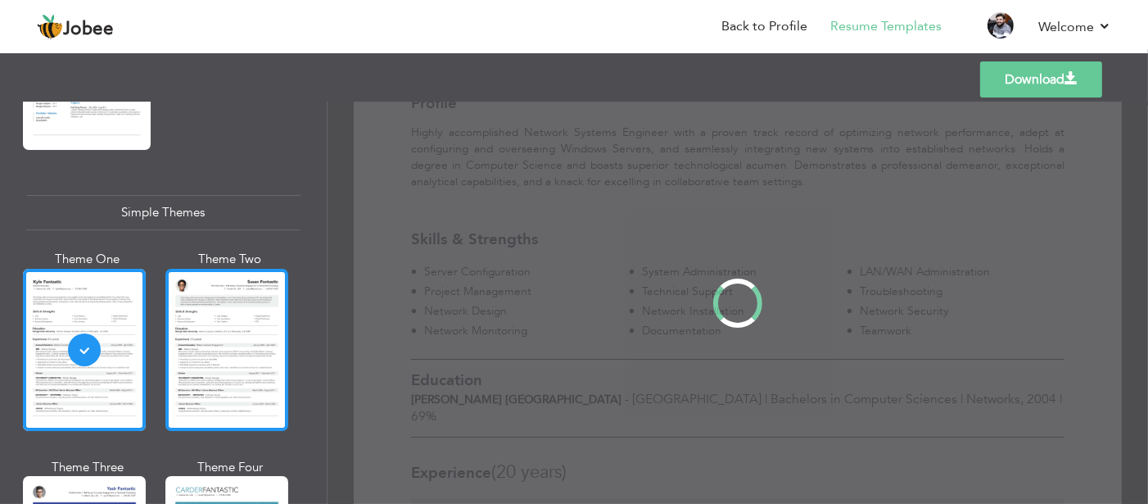
scroll to position [0, 0]
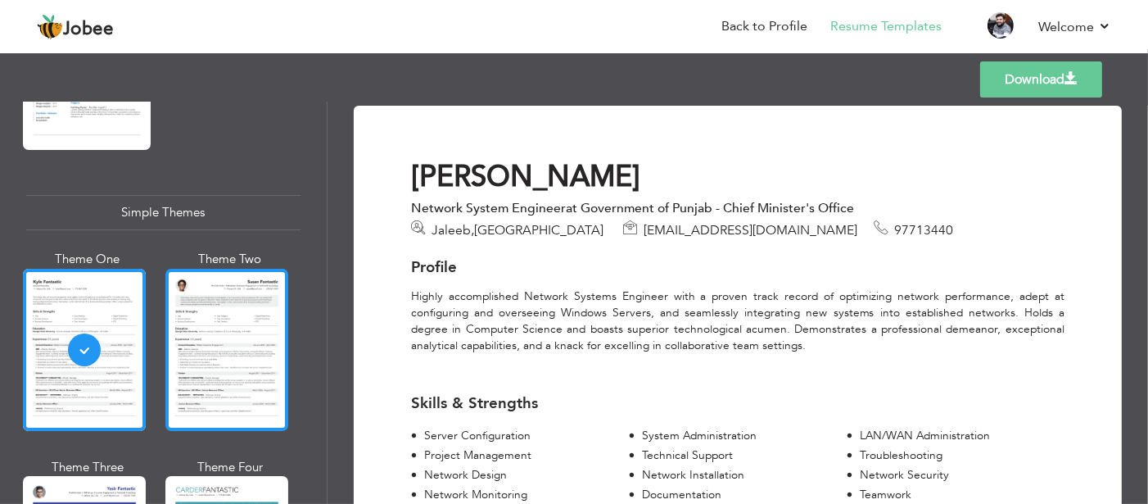
click at [232, 306] on div at bounding box center [226, 350] width 123 height 162
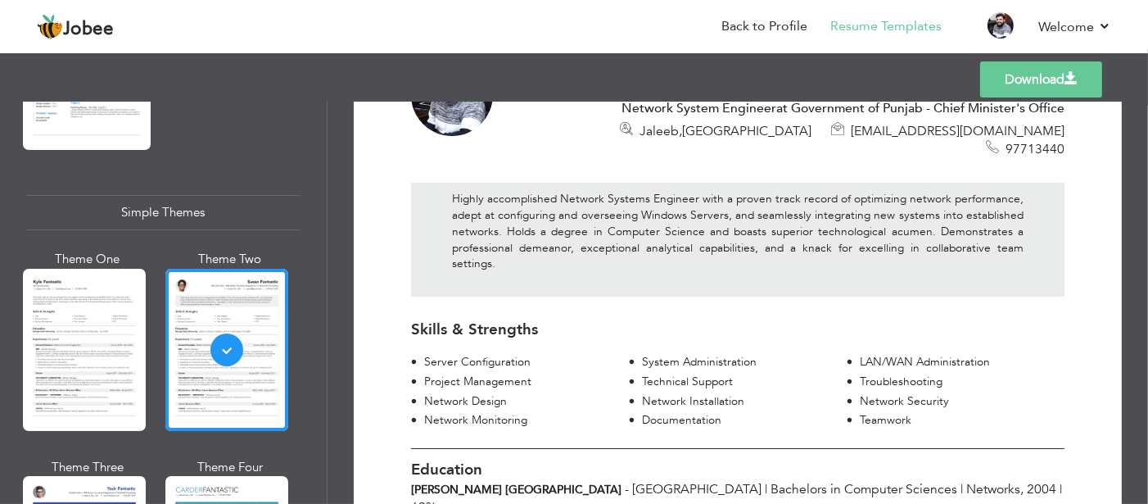
scroll to position [102, 0]
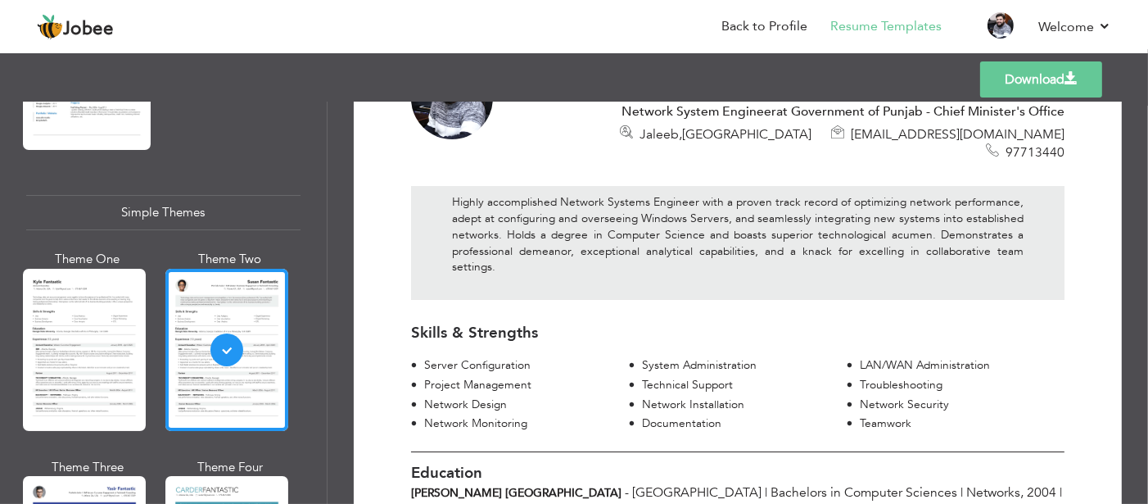
click at [1005, 78] on link "Download" at bounding box center [1041, 79] width 122 height 36
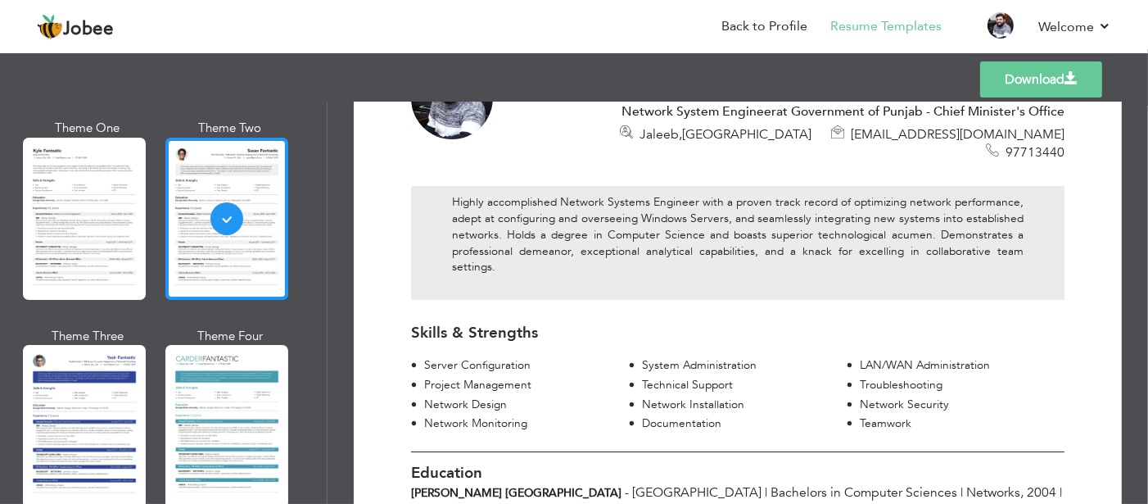
scroll to position [2941, 0]
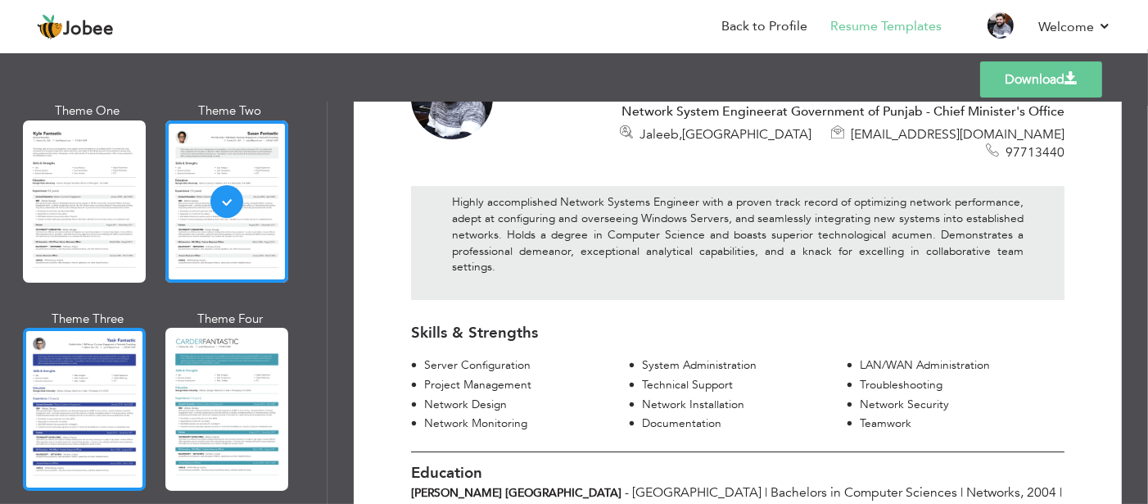
click at [106, 354] on div at bounding box center [84, 409] width 123 height 162
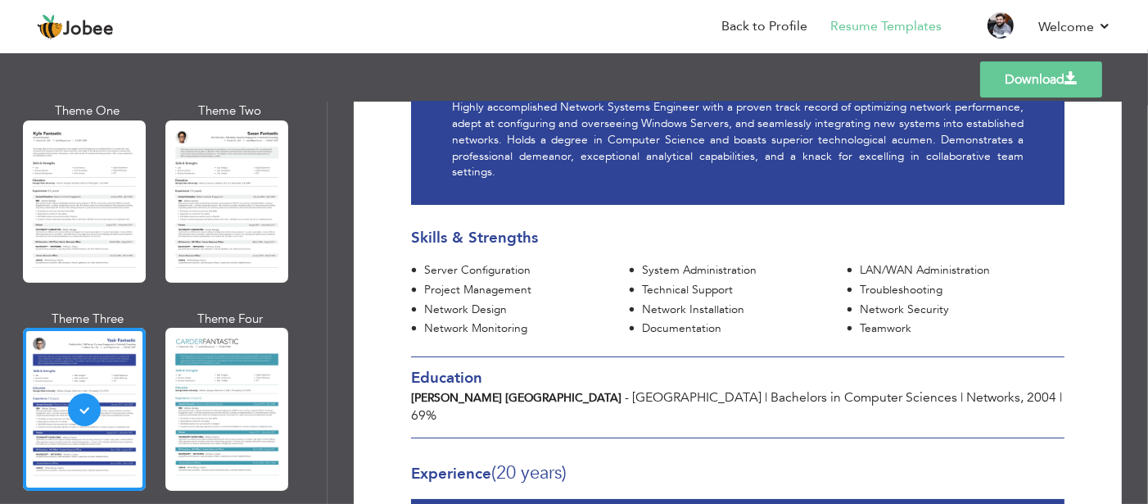
scroll to position [194, 0]
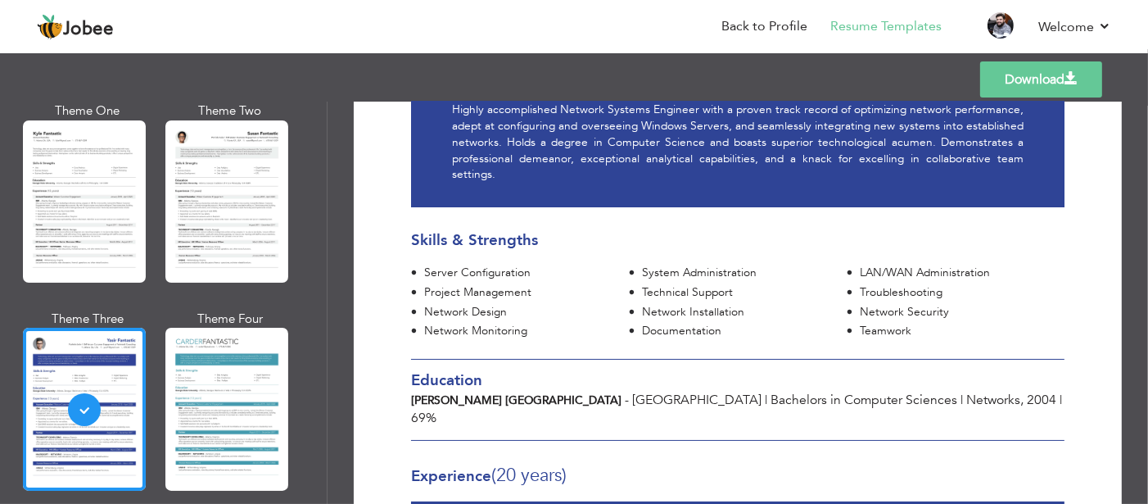
click at [993, 89] on link "Download" at bounding box center [1041, 79] width 122 height 36
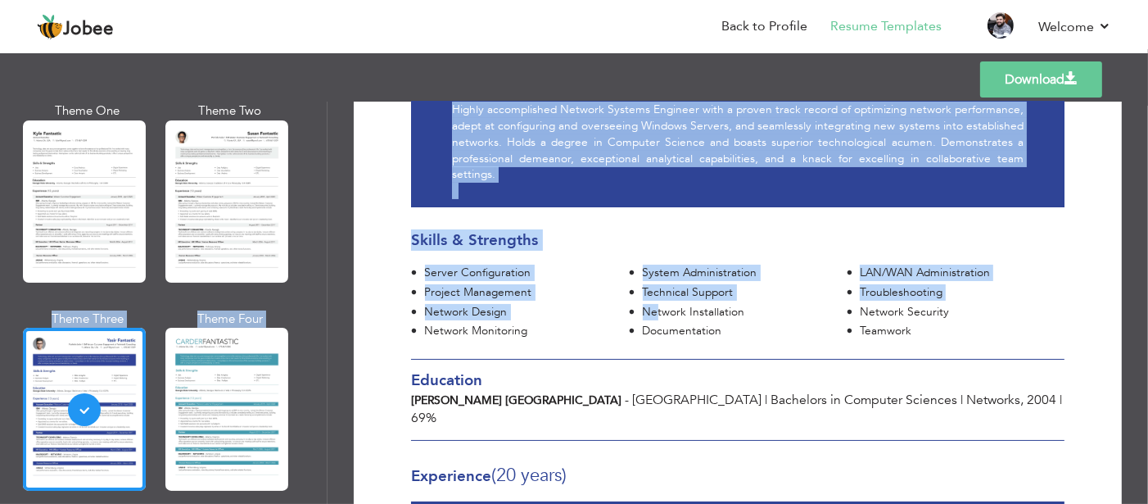
drag, startPoint x: 657, startPoint y: 297, endPoint x: 303, endPoint y: 203, distance: 366.1
click at [303, 203] on div "Professional Themes Theme One Theme Two Theme Three Theme Four" at bounding box center [574, 303] width 1148 height 402
click at [329, 242] on div "Download [PERSON_NAME] Network System Engineer at Government of Punjab - Chief …" at bounding box center [738, 303] width 821 height 402
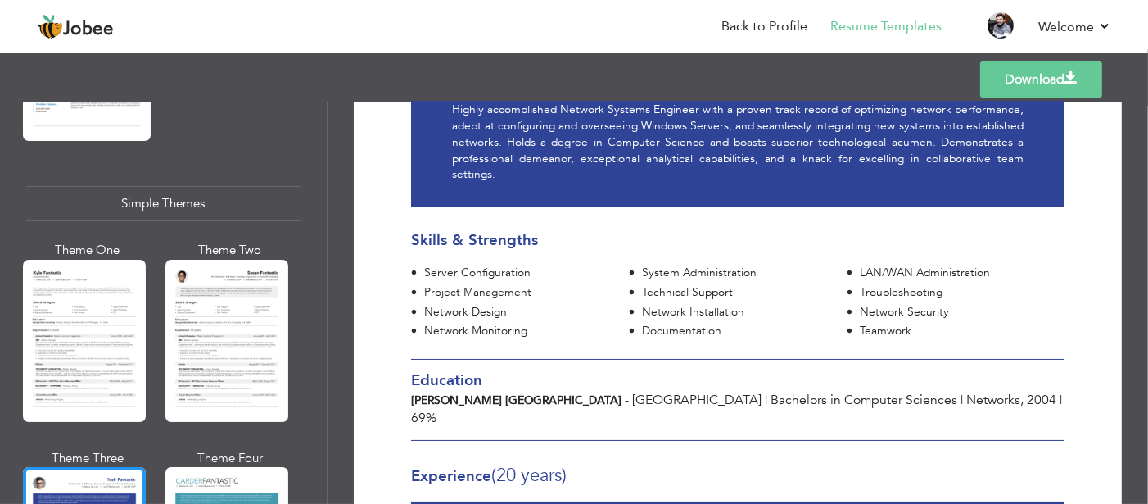
scroll to position [2941, 0]
